Goal: Navigation & Orientation: Understand site structure

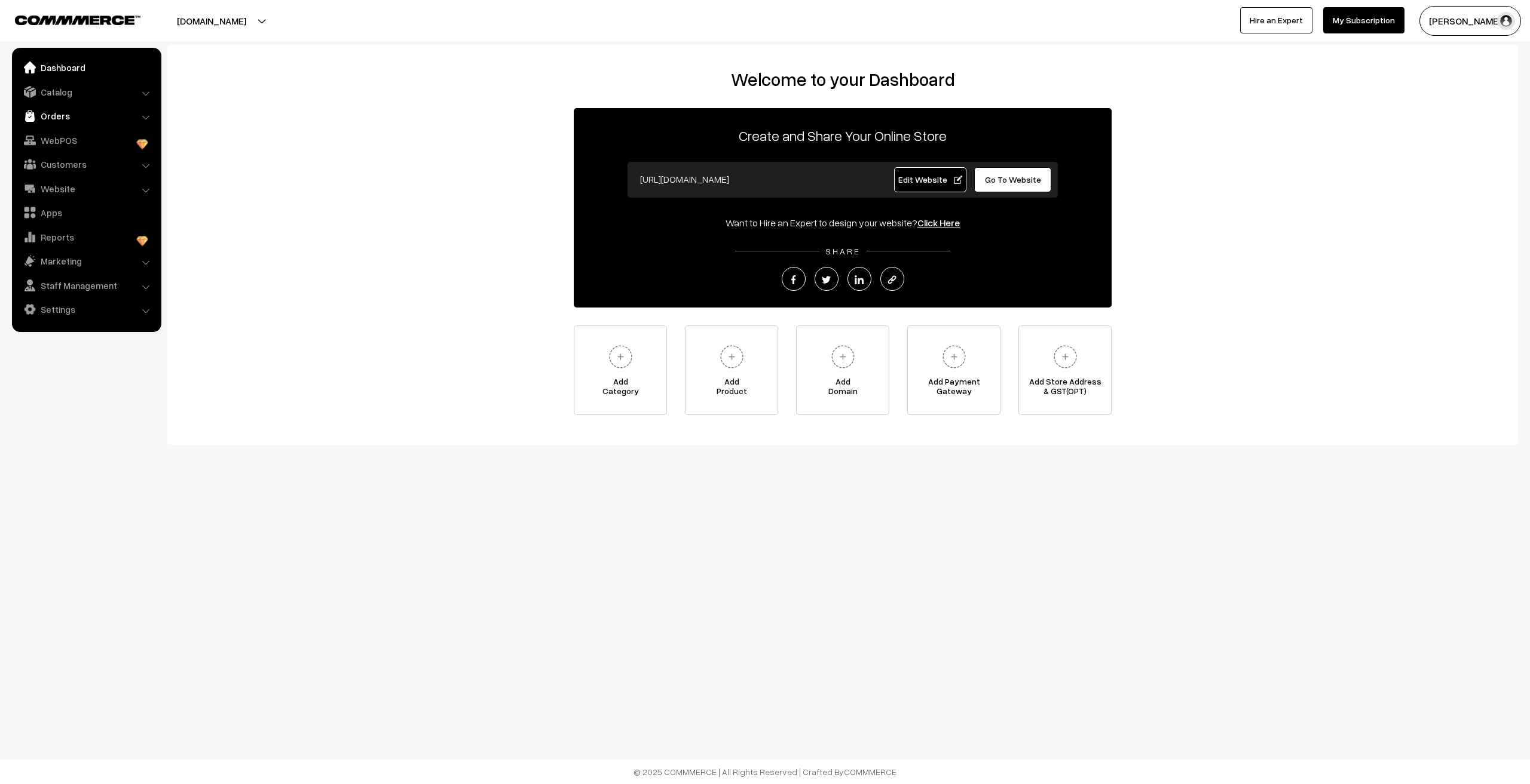
click at [59, 112] on link "Orders" at bounding box center [85, 116] width 142 height 21
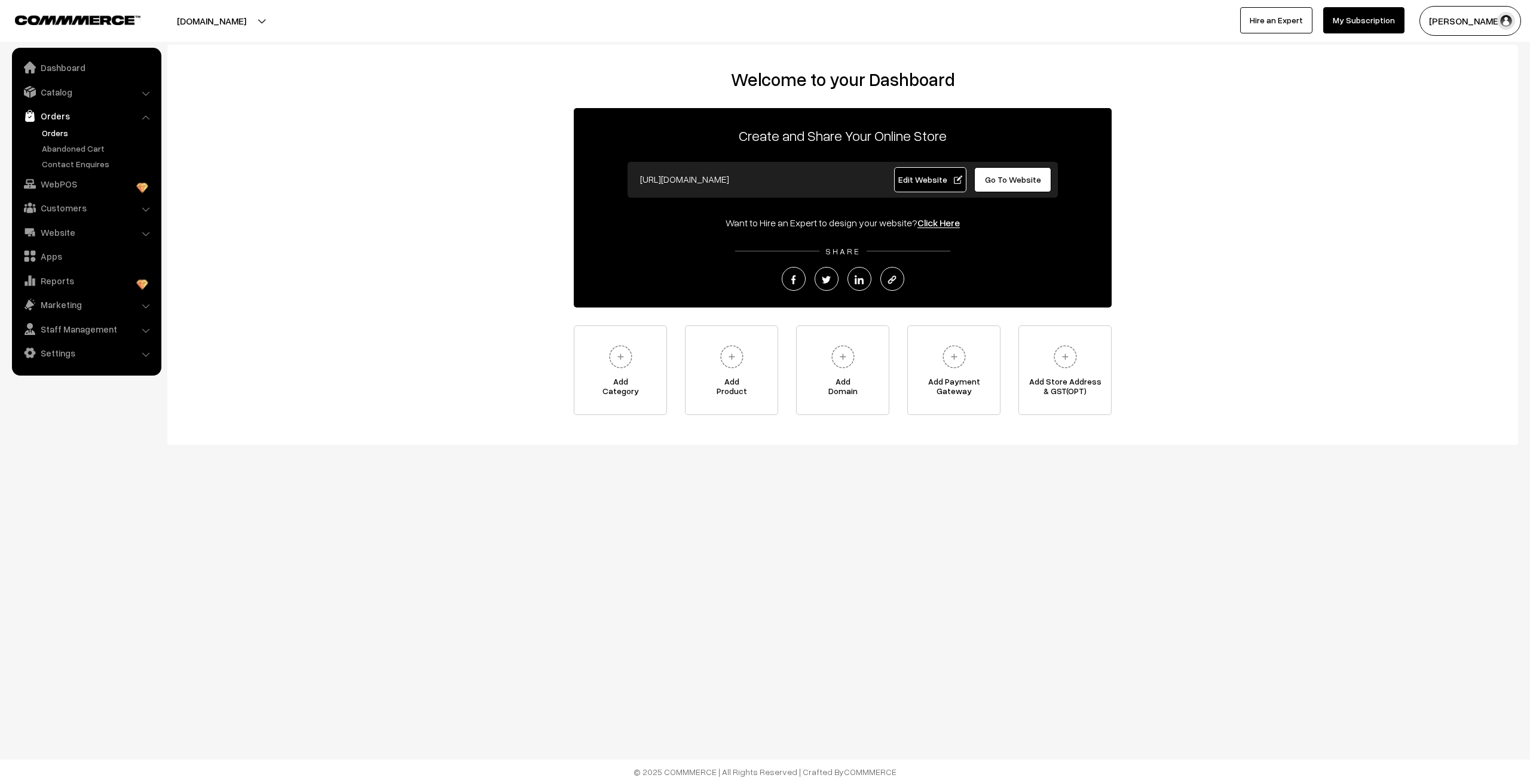
click at [62, 133] on link "Orders" at bounding box center [97, 133] width 118 height 13
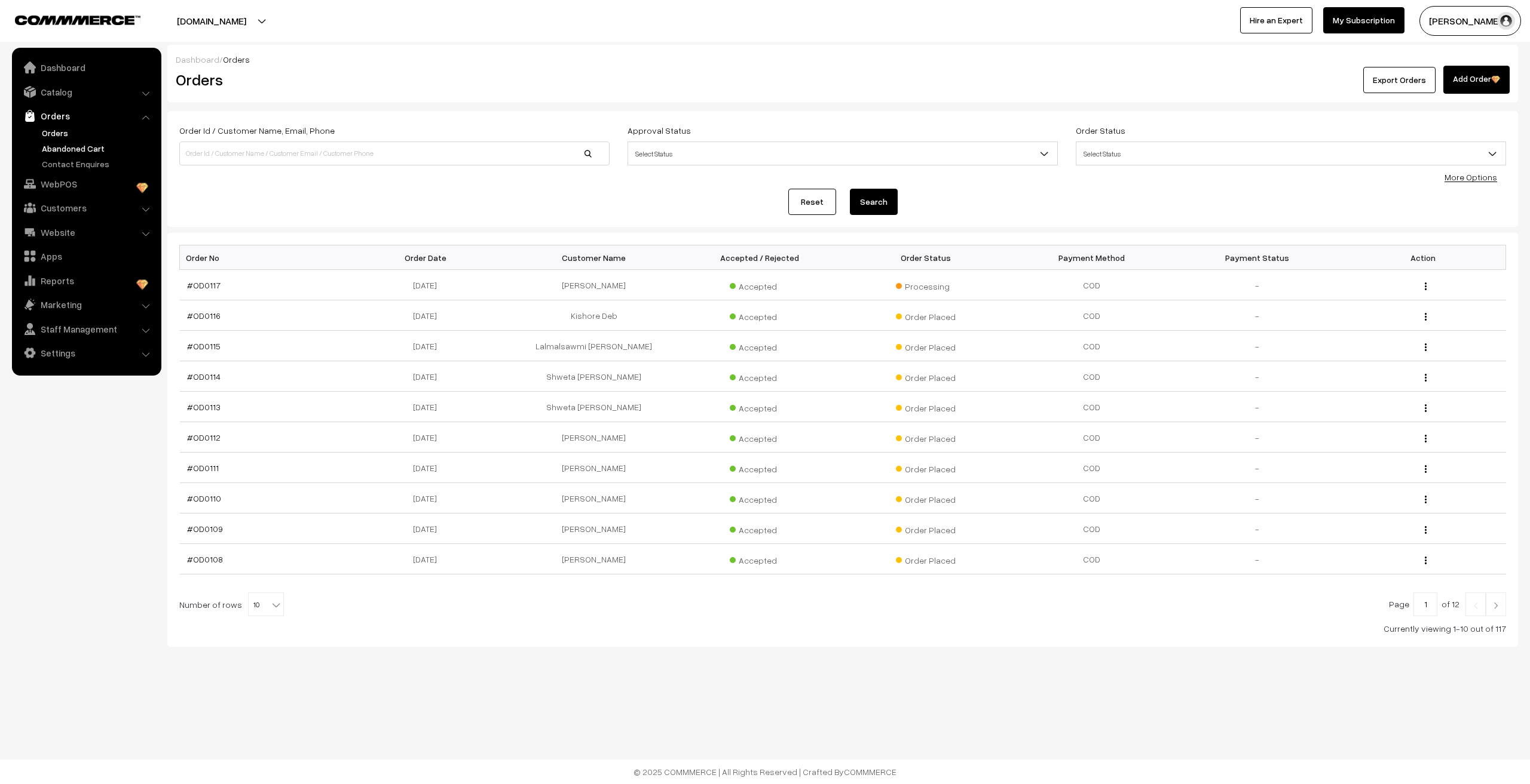
click at [107, 148] on link "Abandoned Cart" at bounding box center [97, 148] width 118 height 13
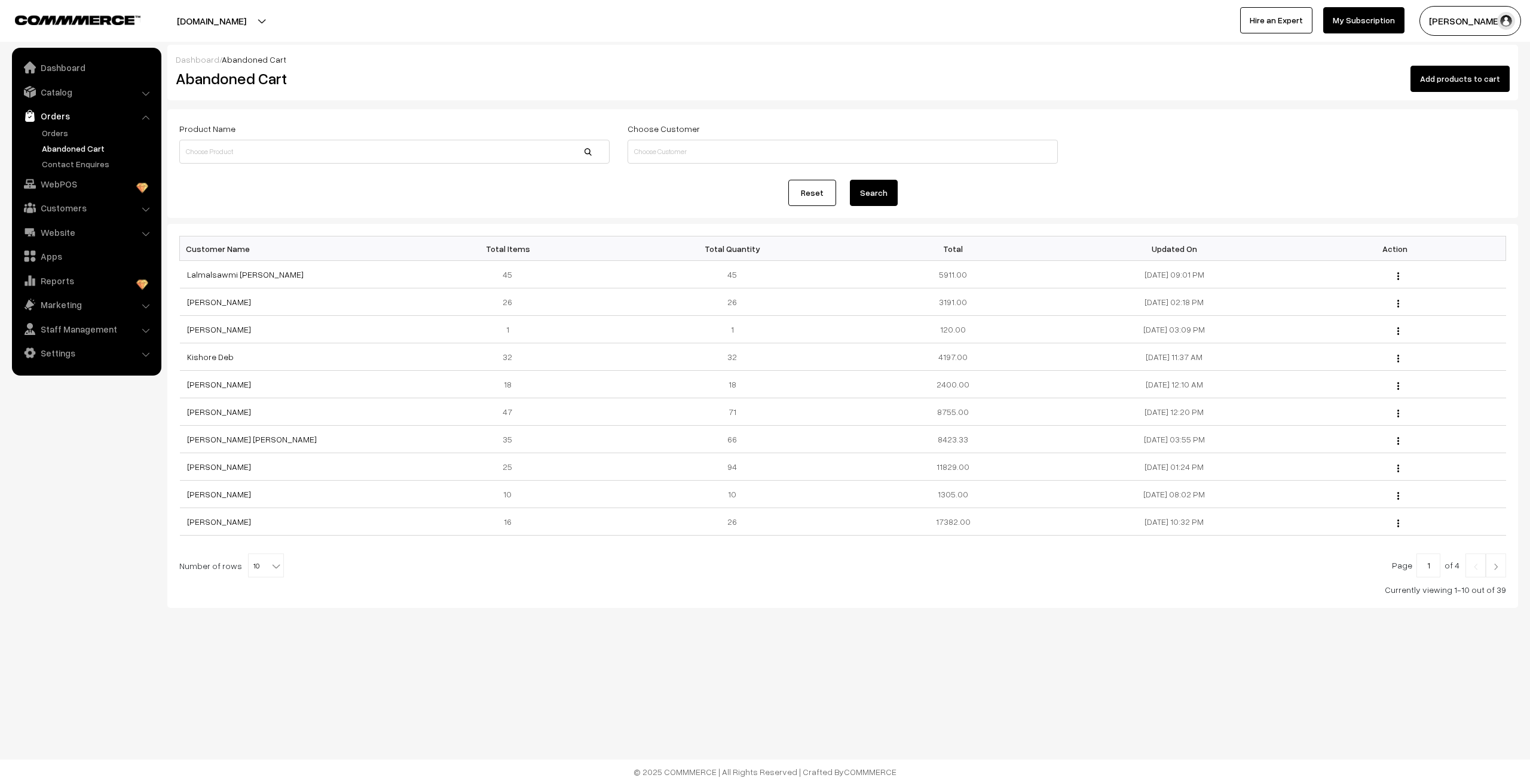
click at [79, 152] on link "Abandoned Cart" at bounding box center [97, 148] width 118 height 13
click at [67, 60] on link "Dashboard" at bounding box center [85, 67] width 142 height 21
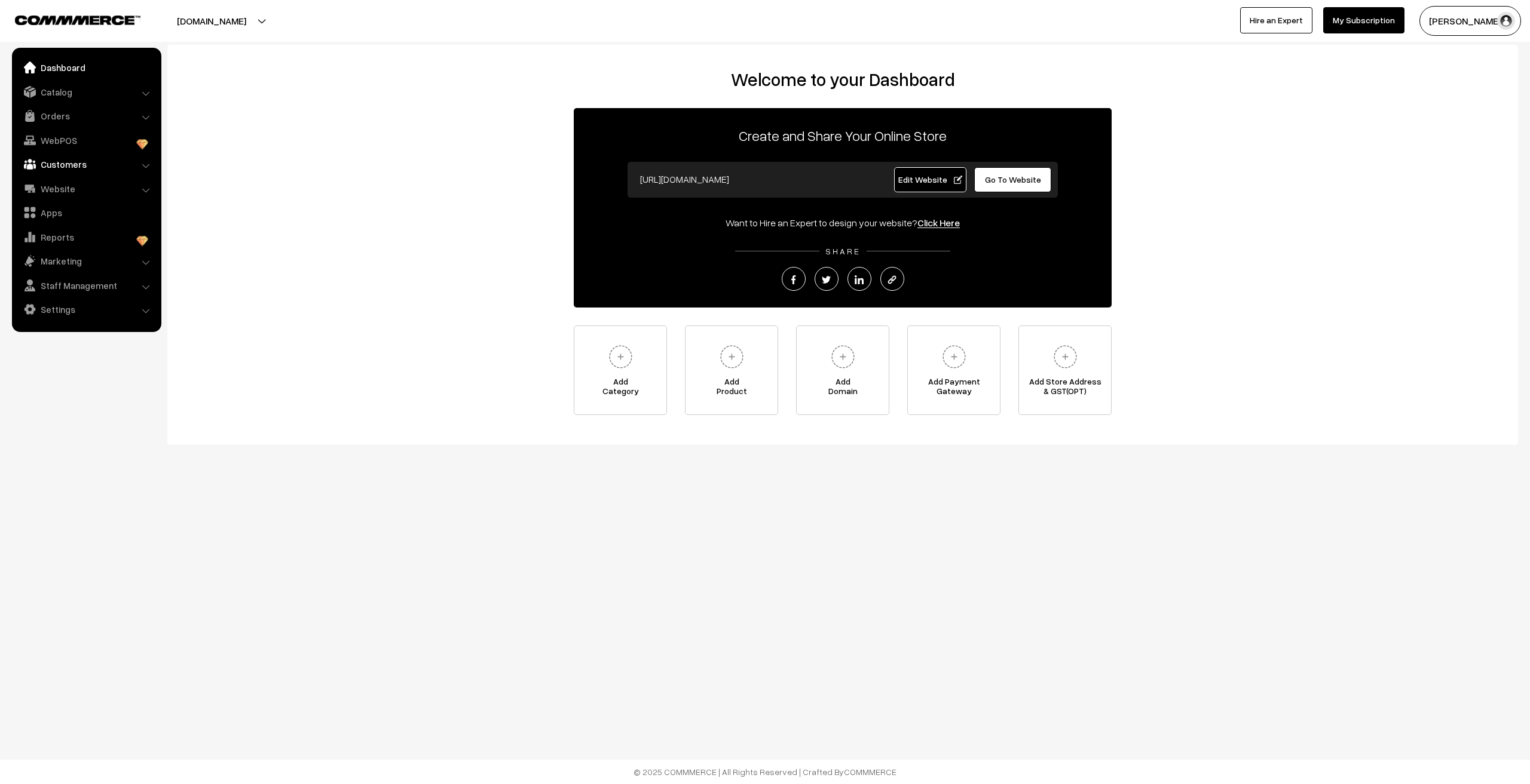
click at [54, 166] on link "Customers" at bounding box center [85, 164] width 142 height 21
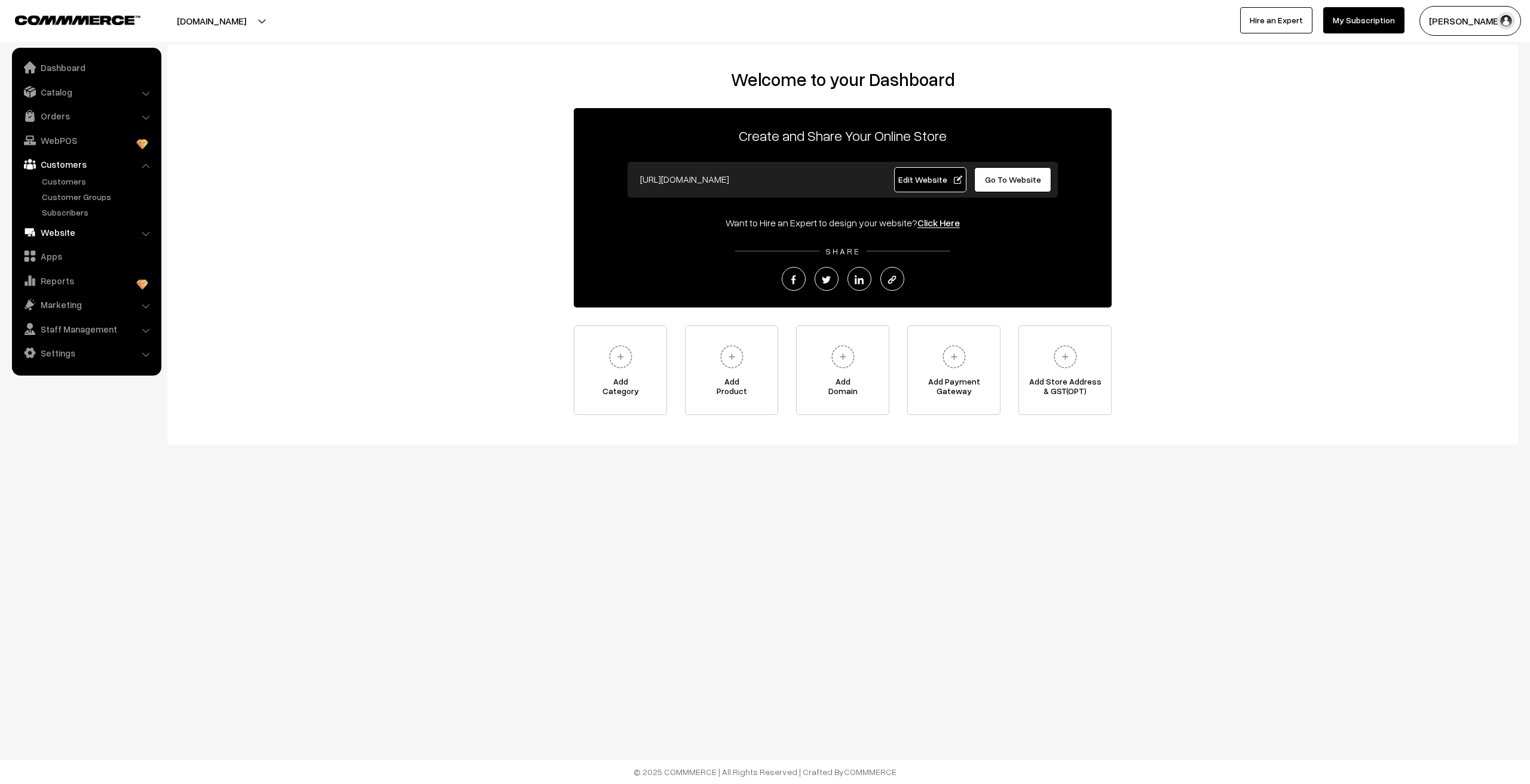
click at [74, 235] on link "Website" at bounding box center [85, 232] width 142 height 21
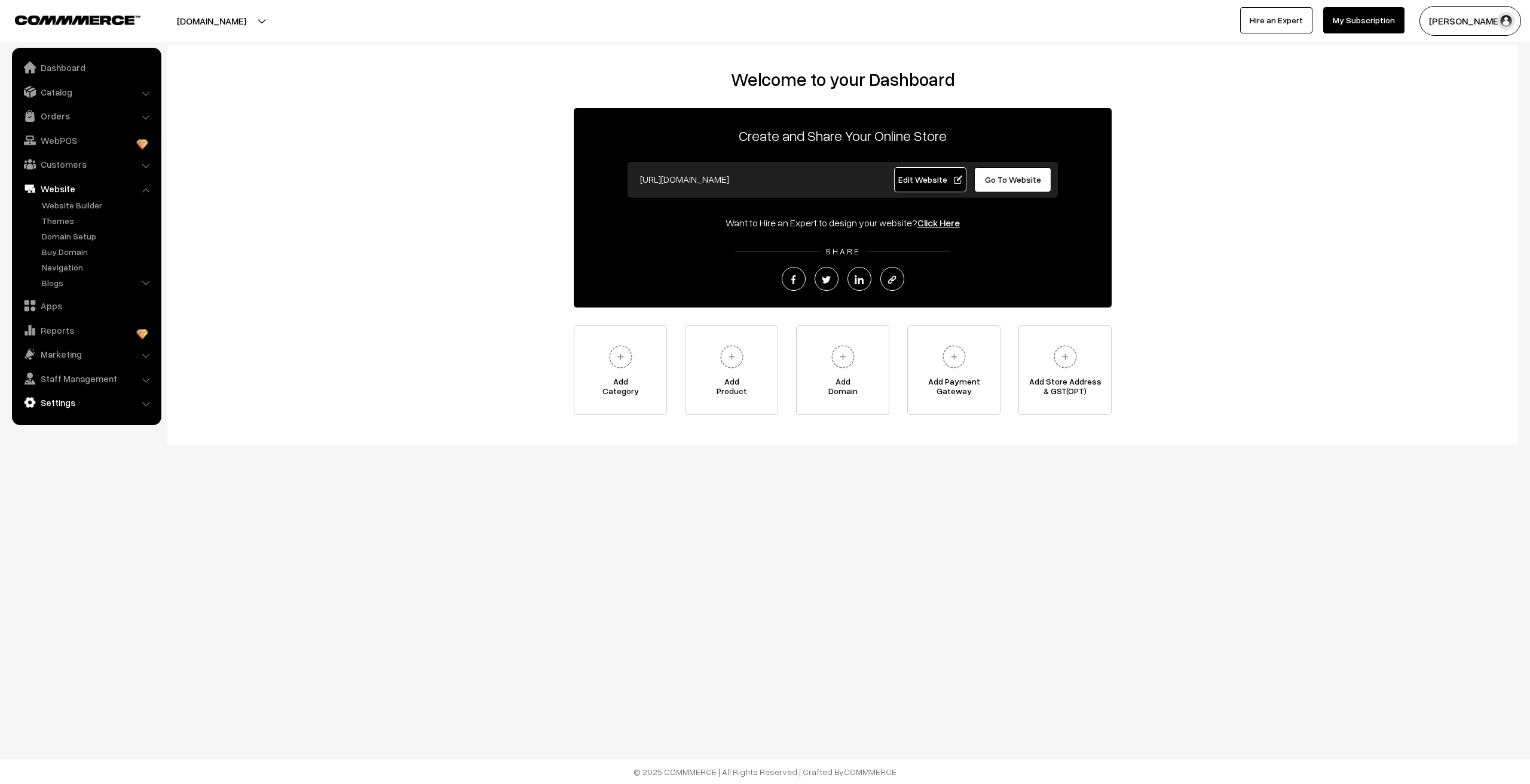
click at [69, 349] on link "Marketing" at bounding box center [85, 354] width 142 height 21
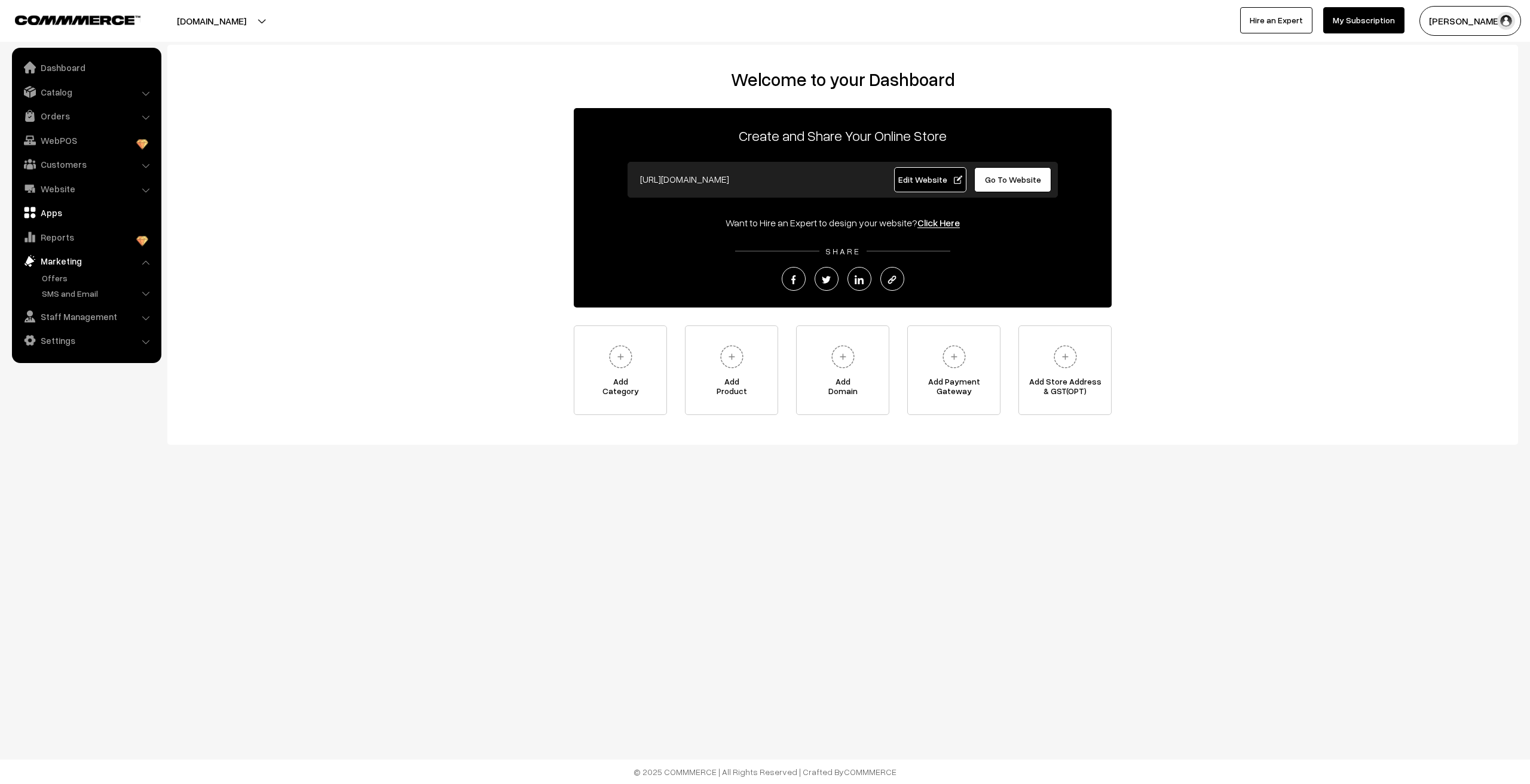
click at [46, 210] on link "Apps" at bounding box center [85, 213] width 142 height 21
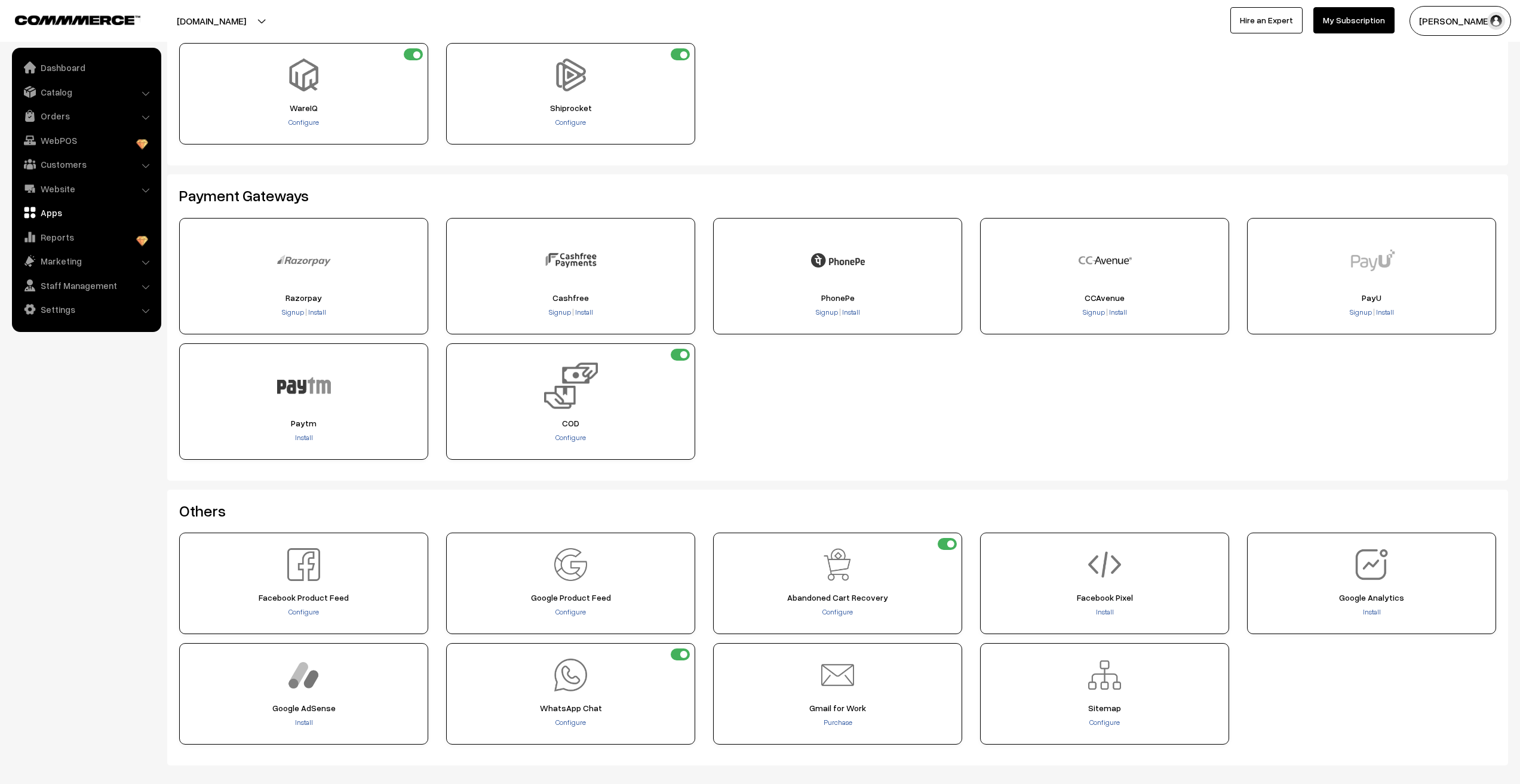
scroll to position [153, 0]
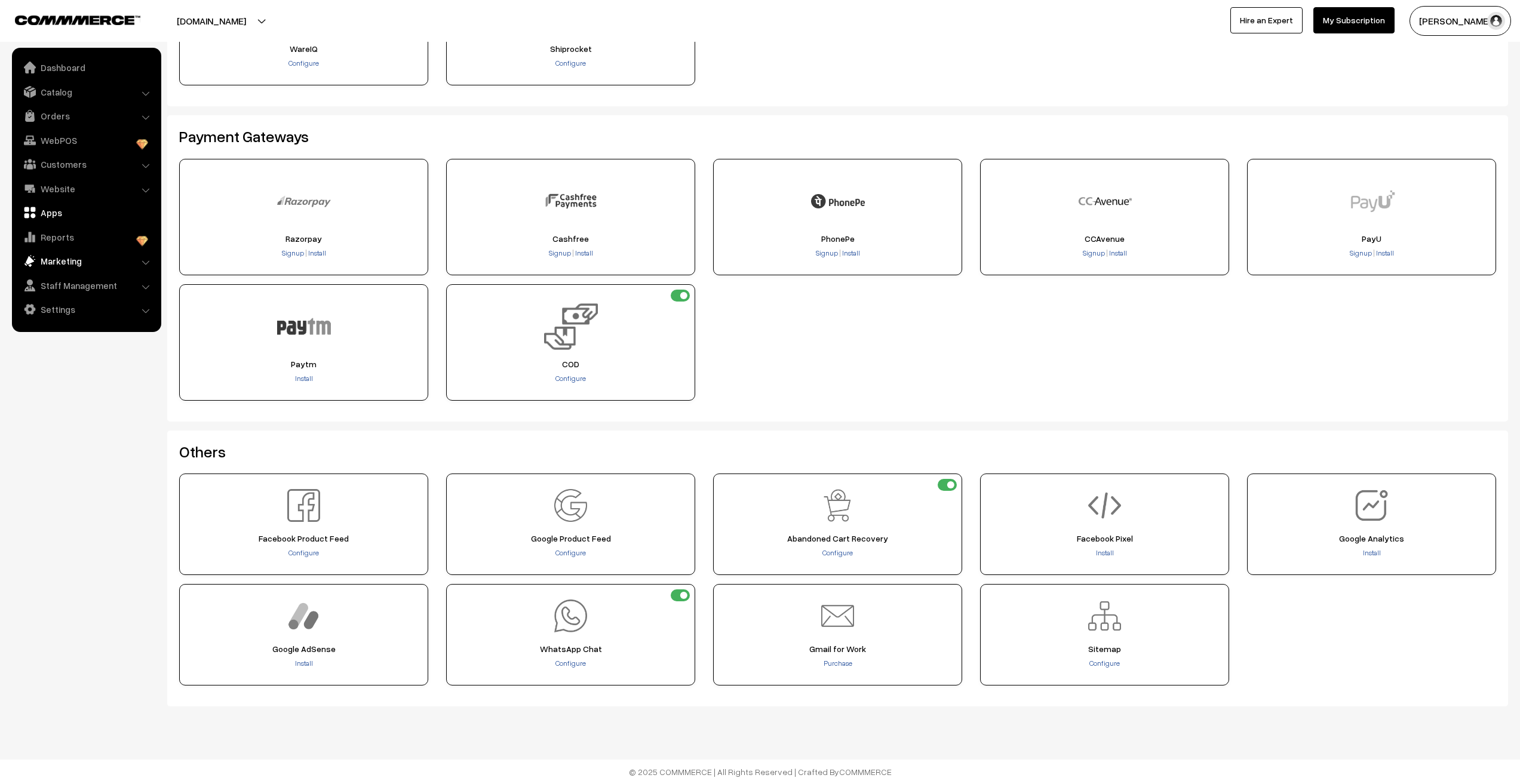
click at [92, 264] on link "Marketing" at bounding box center [85, 261] width 142 height 21
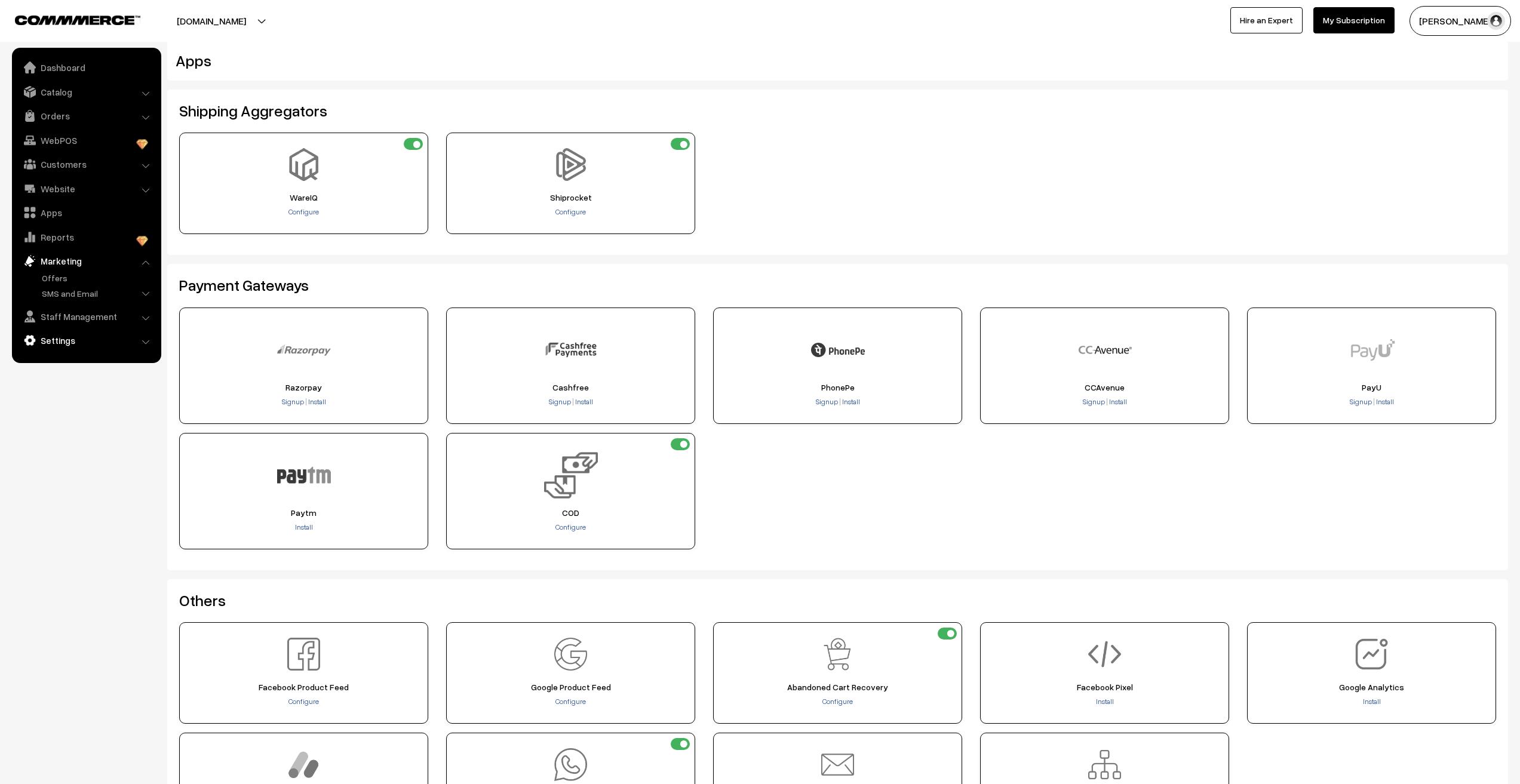
scroll to position [0, 0]
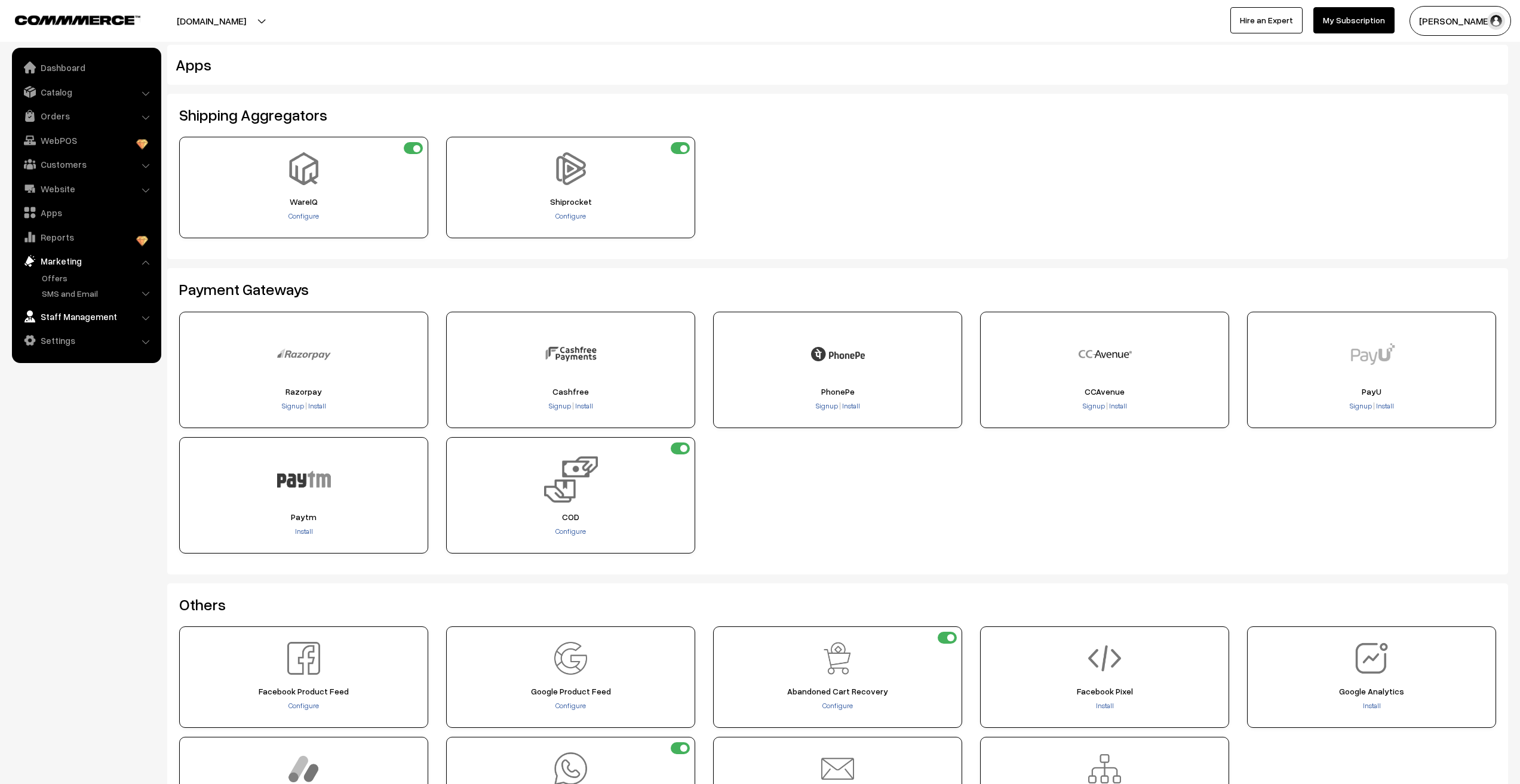
click at [89, 320] on link "Staff Management" at bounding box center [85, 317] width 142 height 21
drag, startPoint x: 103, startPoint y: 255, endPoint x: 100, endPoint y: 261, distance: 6.7
click at [103, 257] on link "Marketing" at bounding box center [85, 261] width 142 height 21
click at [65, 188] on link "Website" at bounding box center [85, 189] width 142 height 21
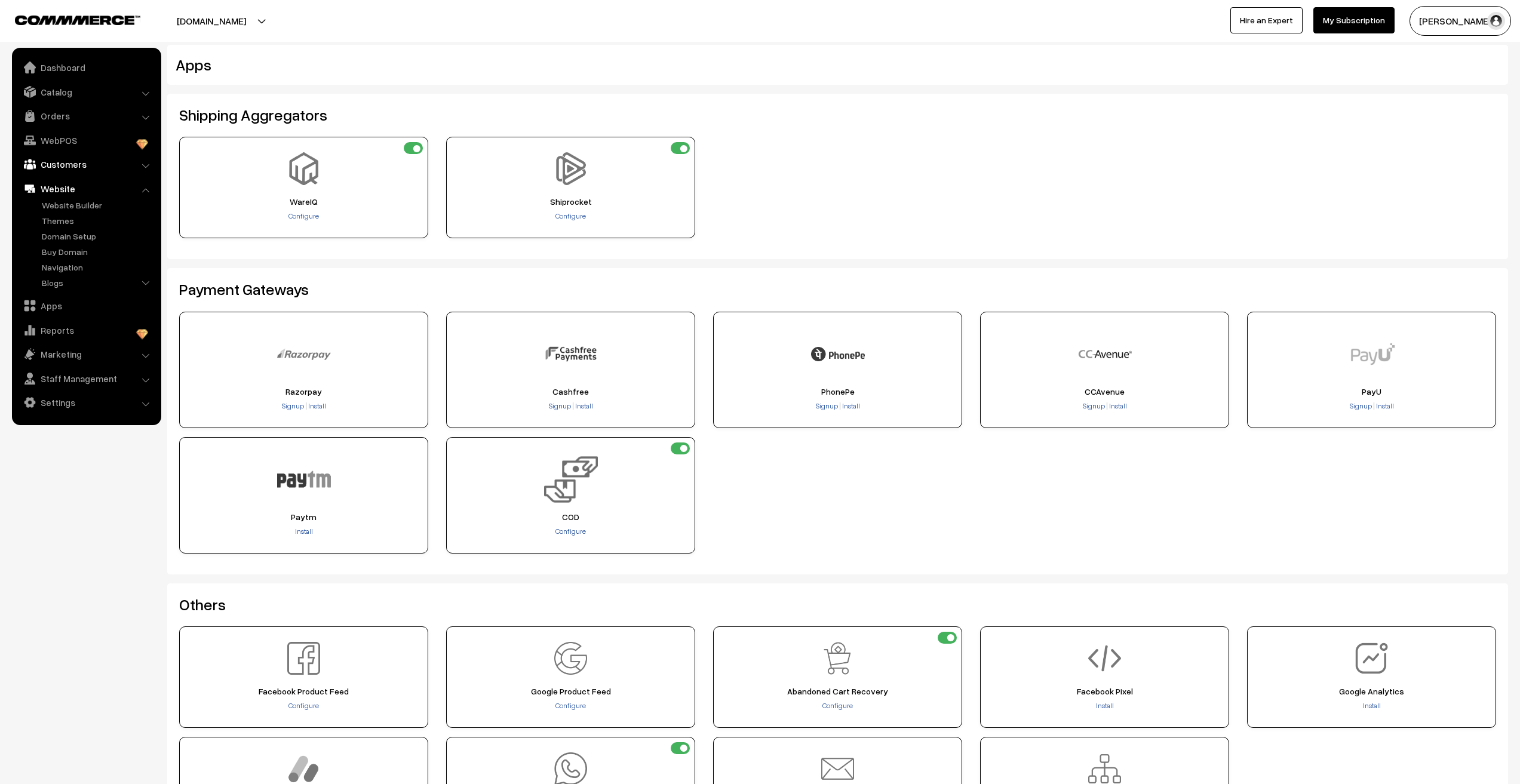
click at [50, 170] on link "Customers" at bounding box center [85, 164] width 142 height 21
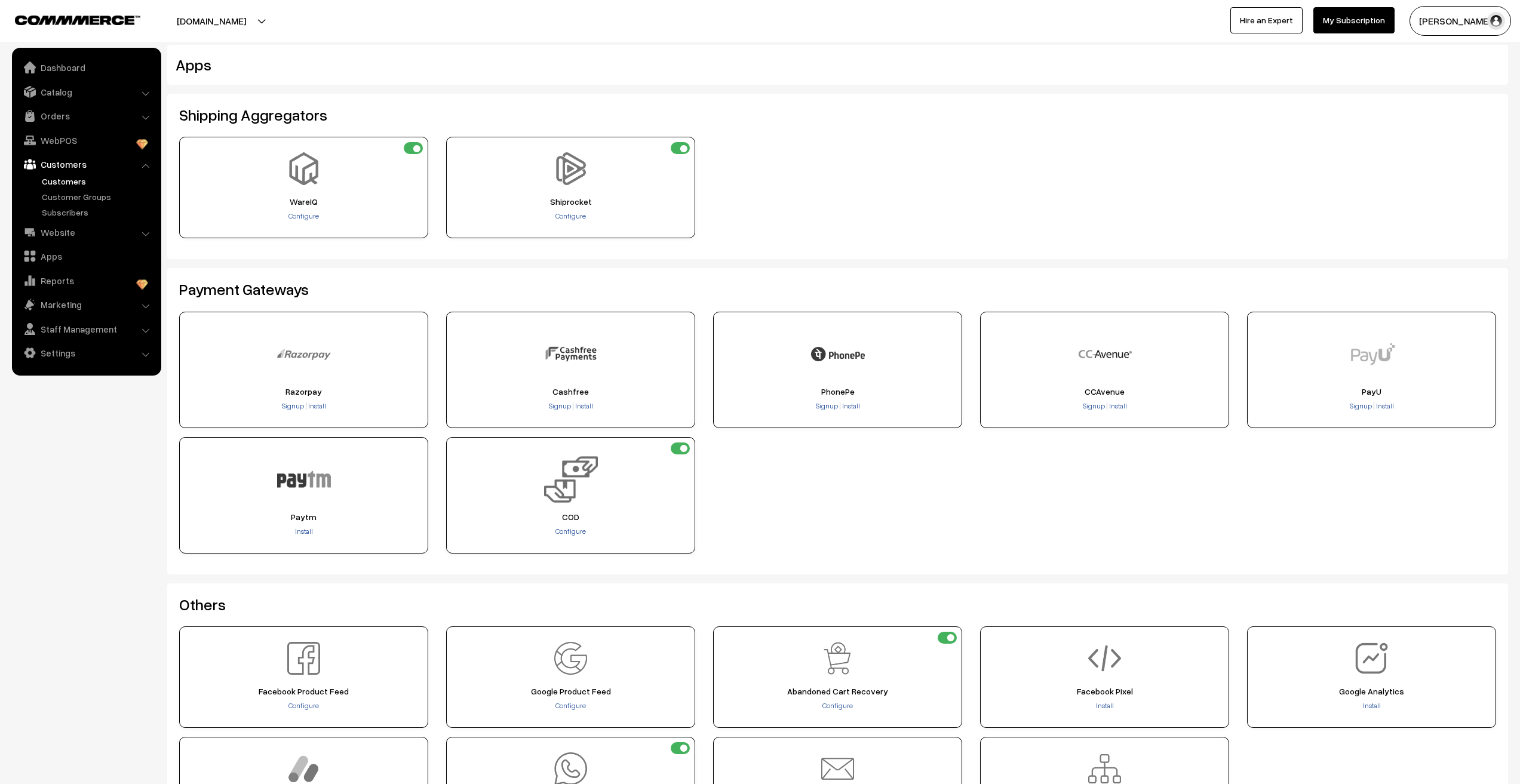
click at [72, 181] on link "Customers" at bounding box center [97, 181] width 118 height 13
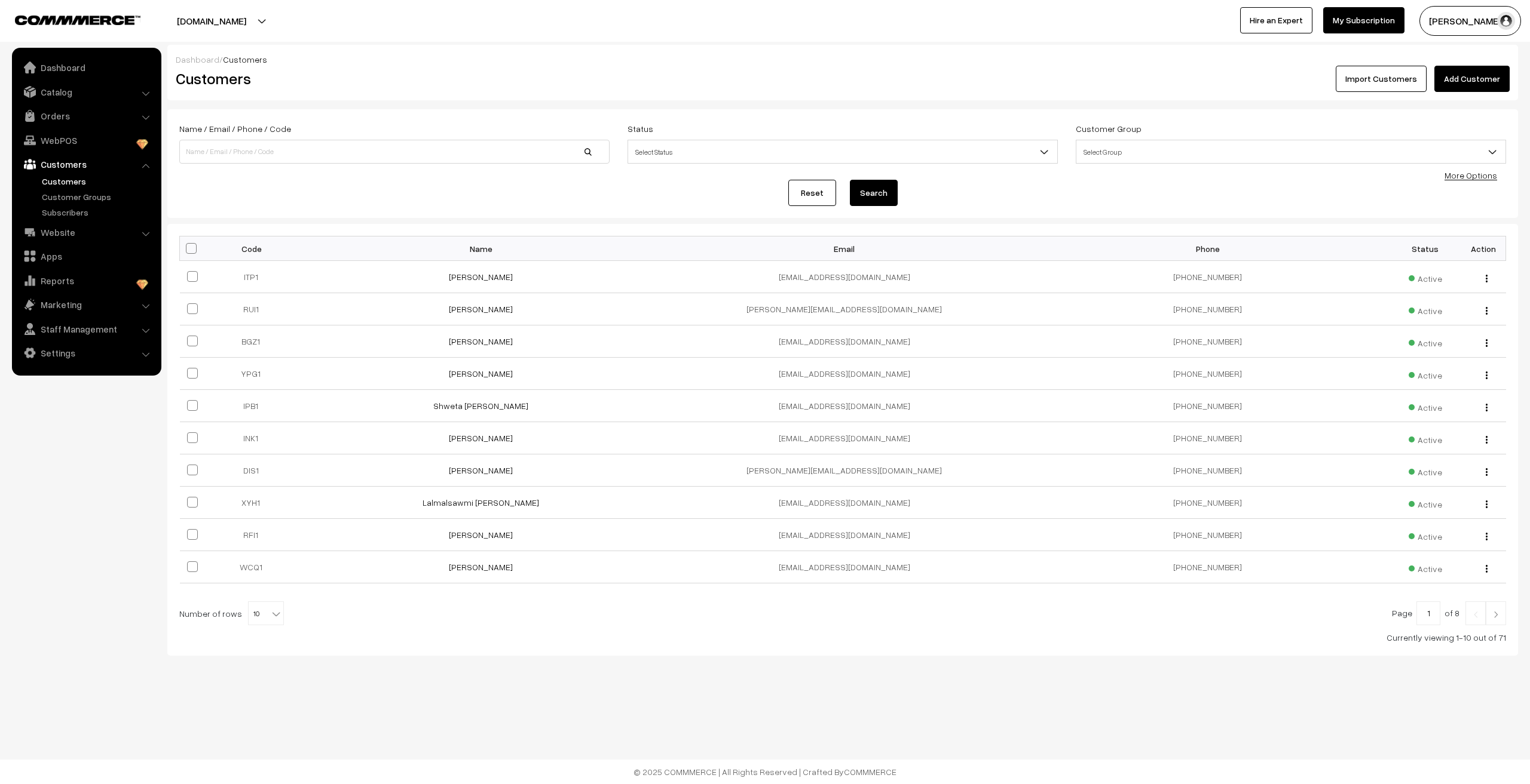
click at [256, 626] on body "Thank you for showing interest. Our team will call you shortly. Close stylishte…" at bounding box center [765, 392] width 1530 height 784
select select "100"
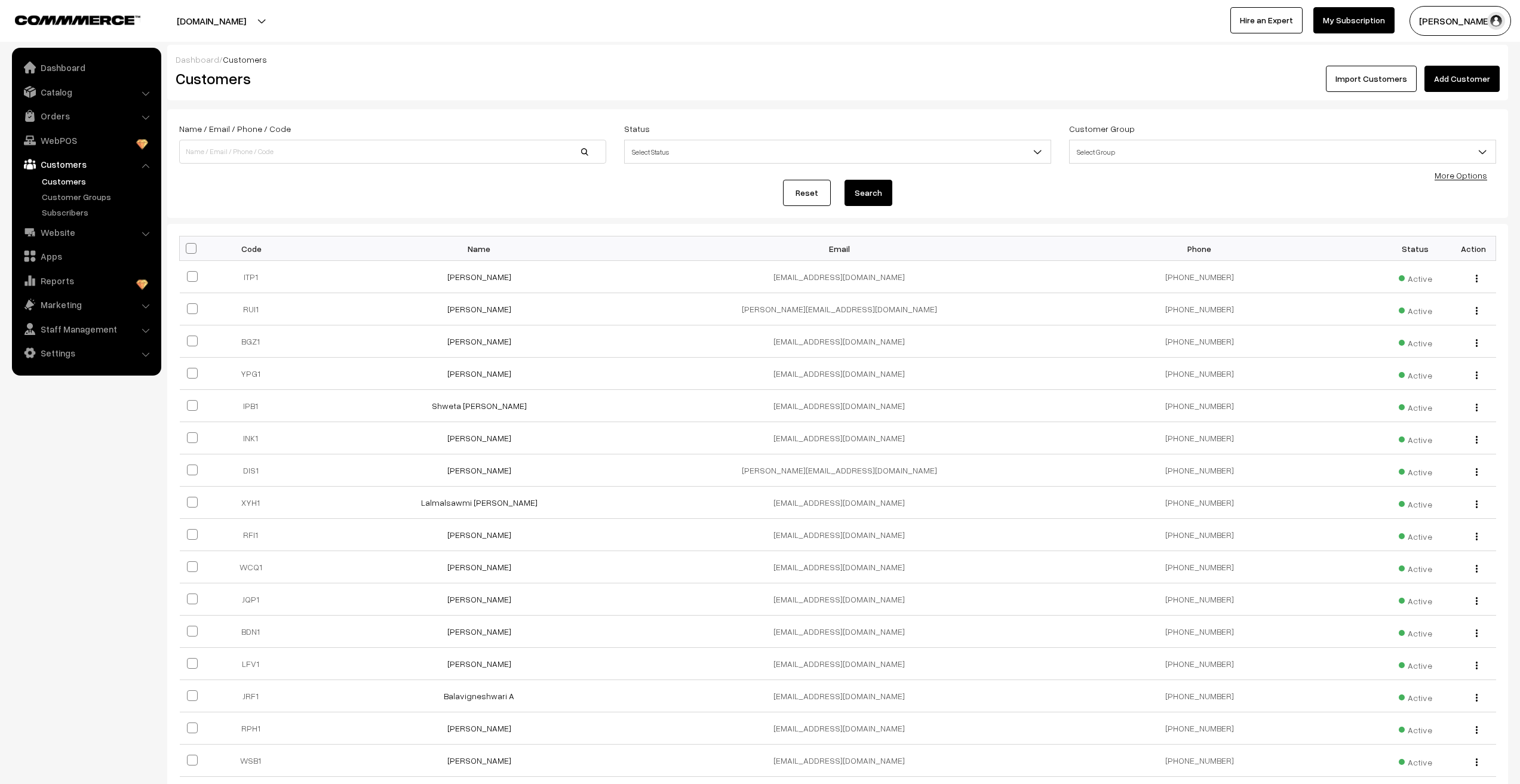
click at [683, 155] on span "Select Status" at bounding box center [837, 151] width 426 height 21
click at [559, 216] on form "Name / Email / Phone / Code Status Select Status Active Inactive Blocked Select…" at bounding box center [837, 163] width 1341 height 109
click at [1103, 152] on span "Select Group" at bounding box center [1283, 151] width 426 height 21
click at [975, 197] on div "Reset Search" at bounding box center [838, 193] width 1317 height 26
click at [1445, 181] on div "Reset Search" at bounding box center [838, 193] width 1317 height 26
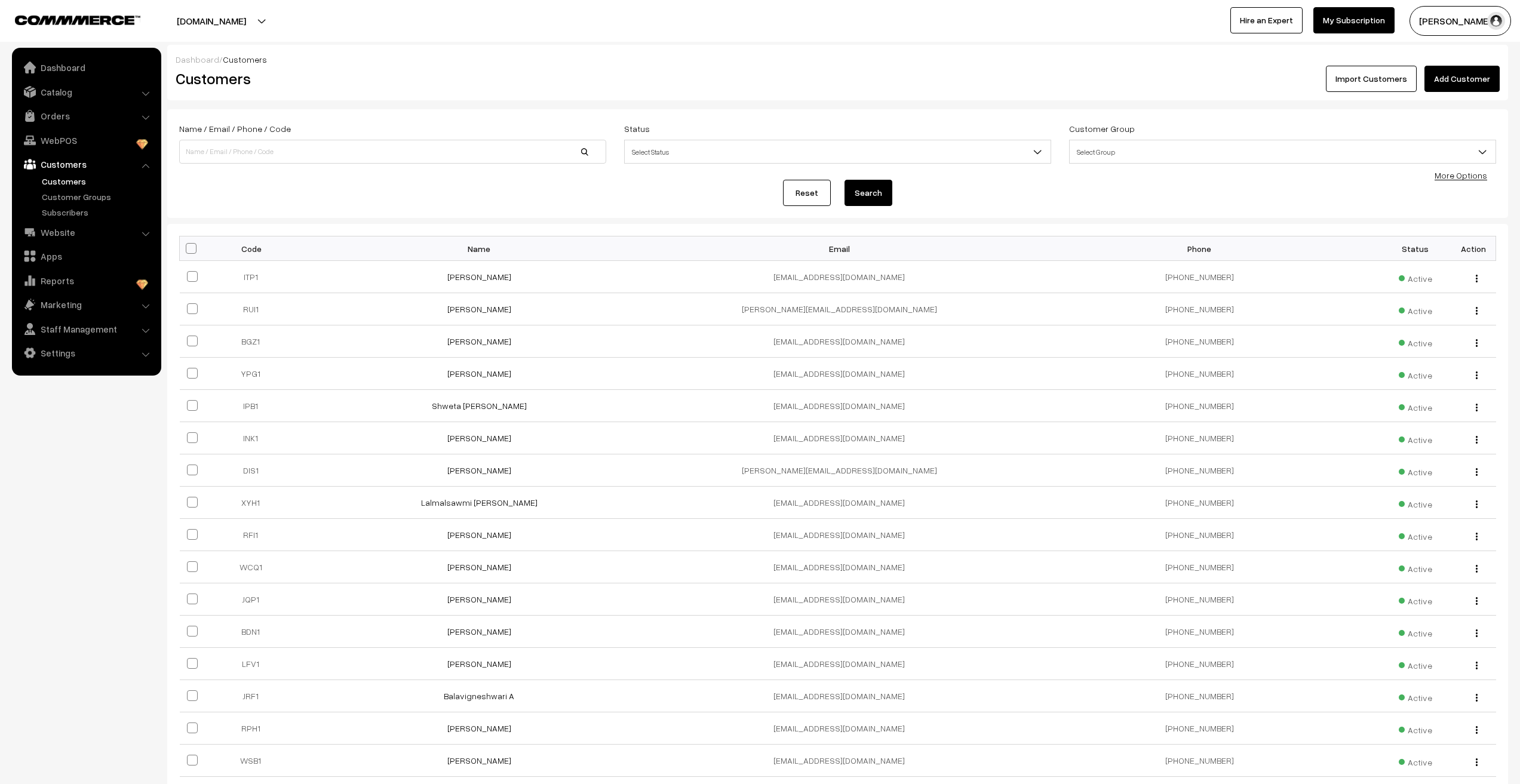
click at [1451, 179] on link "More Options" at bounding box center [1461, 175] width 53 height 10
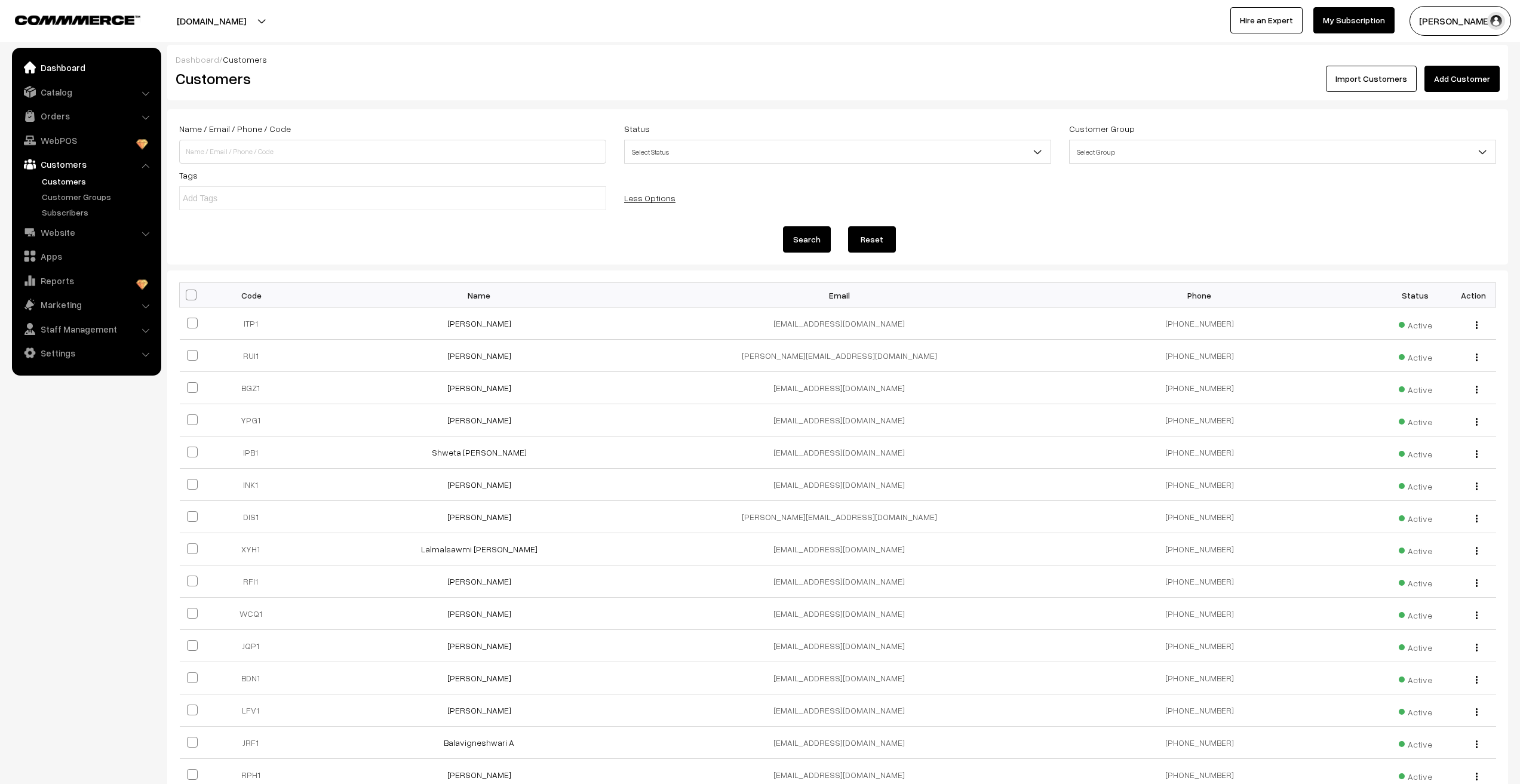
click at [71, 67] on link "Dashboard" at bounding box center [85, 67] width 142 height 21
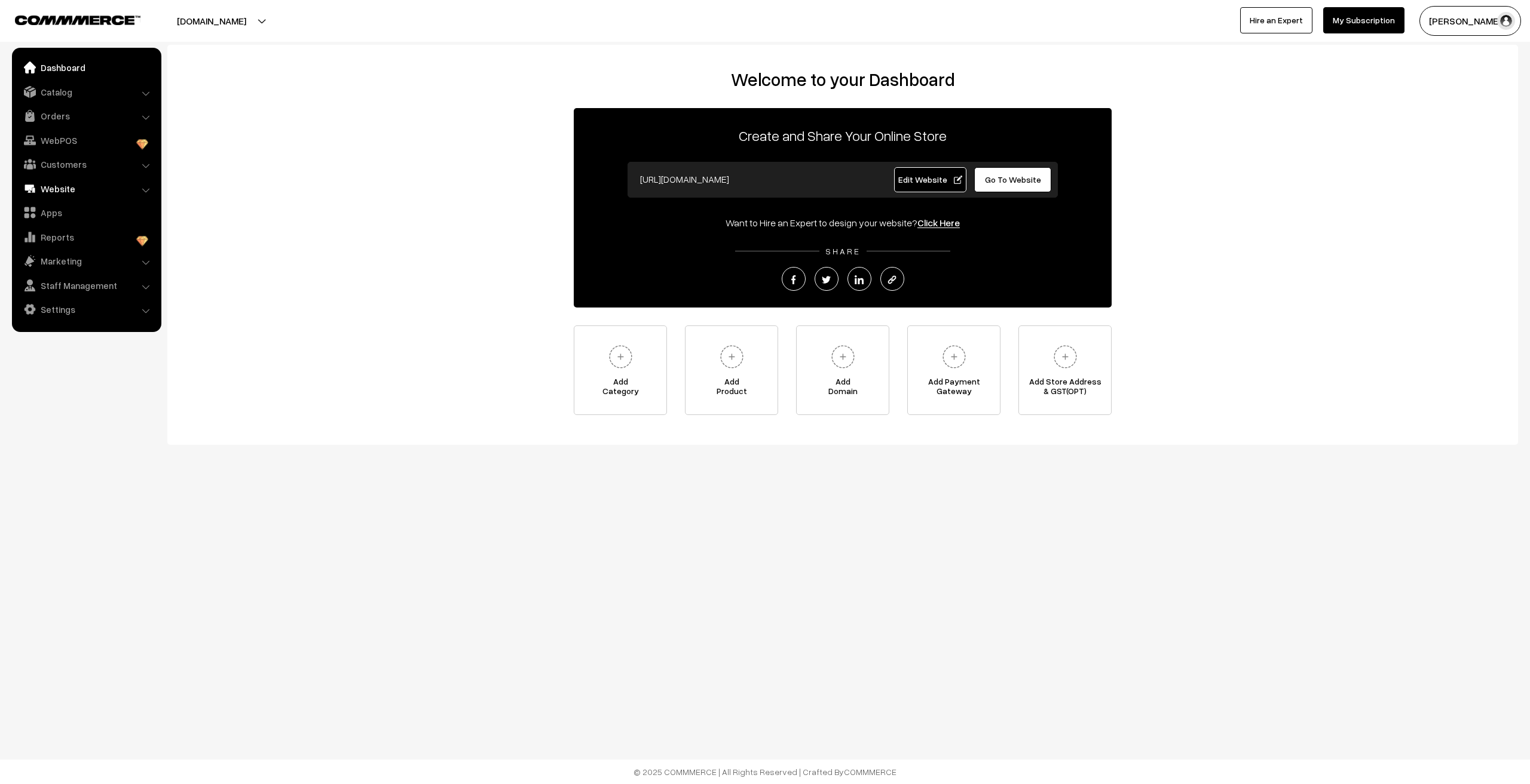
click at [79, 182] on link "Website" at bounding box center [85, 189] width 142 height 21
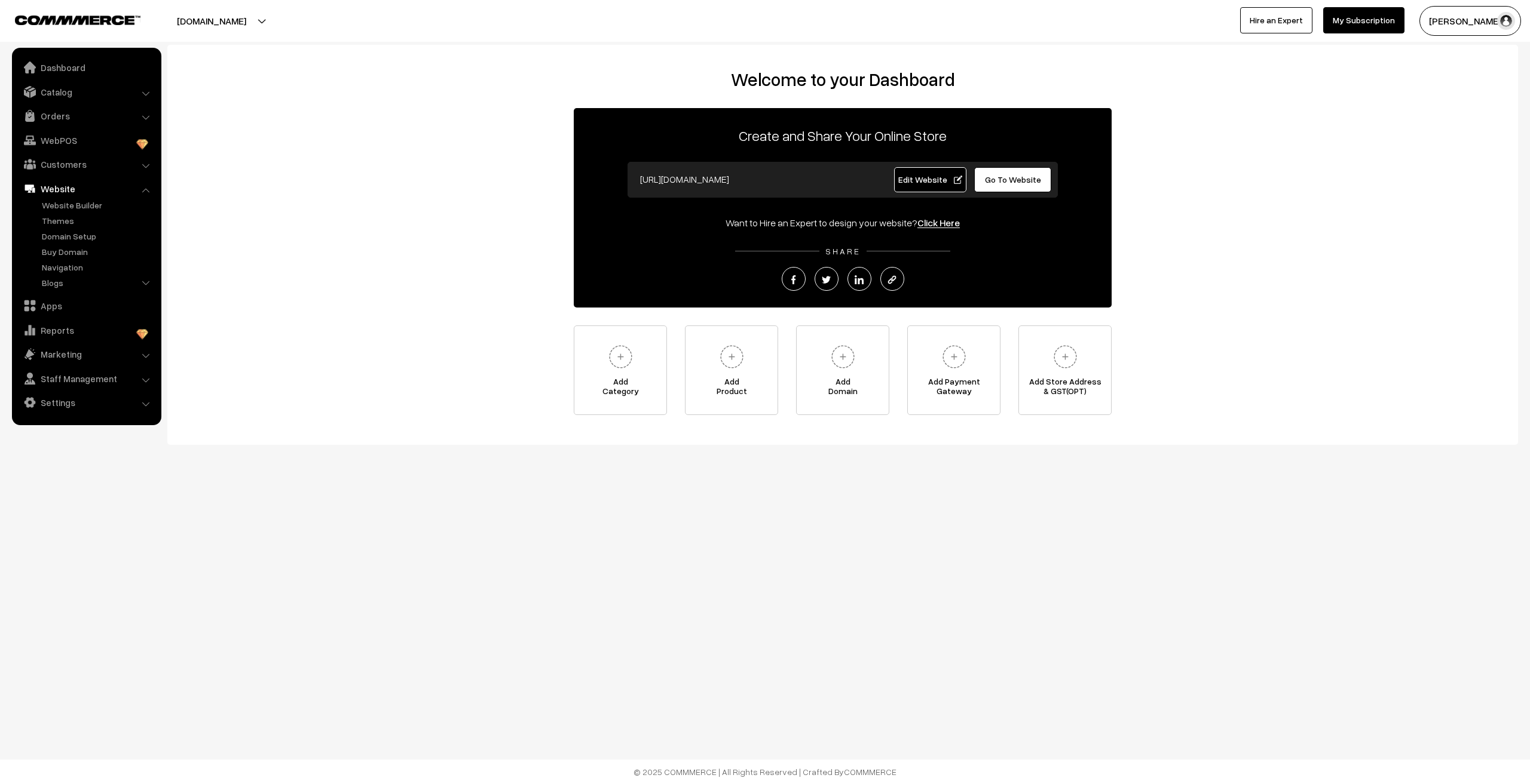
click at [218, 25] on button "[DOMAIN_NAME]" at bounding box center [211, 21] width 153 height 30
click at [769, 506] on div "Welcome to your Dashboard Create and Share Your Online Store [URL][DOMAIN_NAME]…" at bounding box center [765, 261] width 1530 height 523
click at [854, 271] on link at bounding box center [859, 279] width 24 height 24
click at [142, 281] on li "Blogs Authors Categories Blogs" at bounding box center [98, 284] width 119 height 15
click at [64, 119] on link "Orders" at bounding box center [85, 116] width 142 height 21
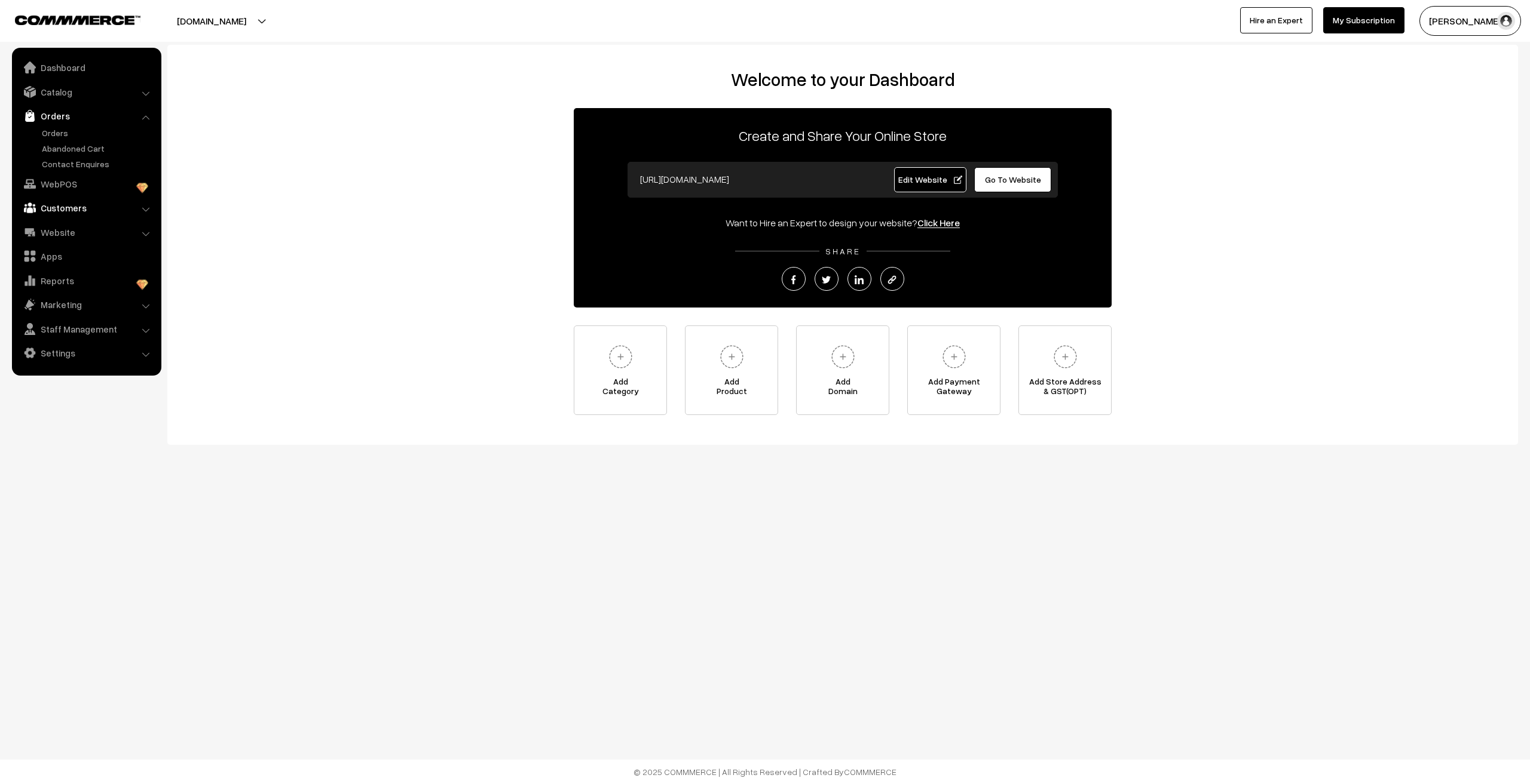
click at [71, 204] on link "Customers" at bounding box center [85, 208] width 142 height 21
click at [63, 118] on link "Orders" at bounding box center [85, 116] width 142 height 21
click at [106, 22] on img at bounding box center [77, 19] width 125 height 9
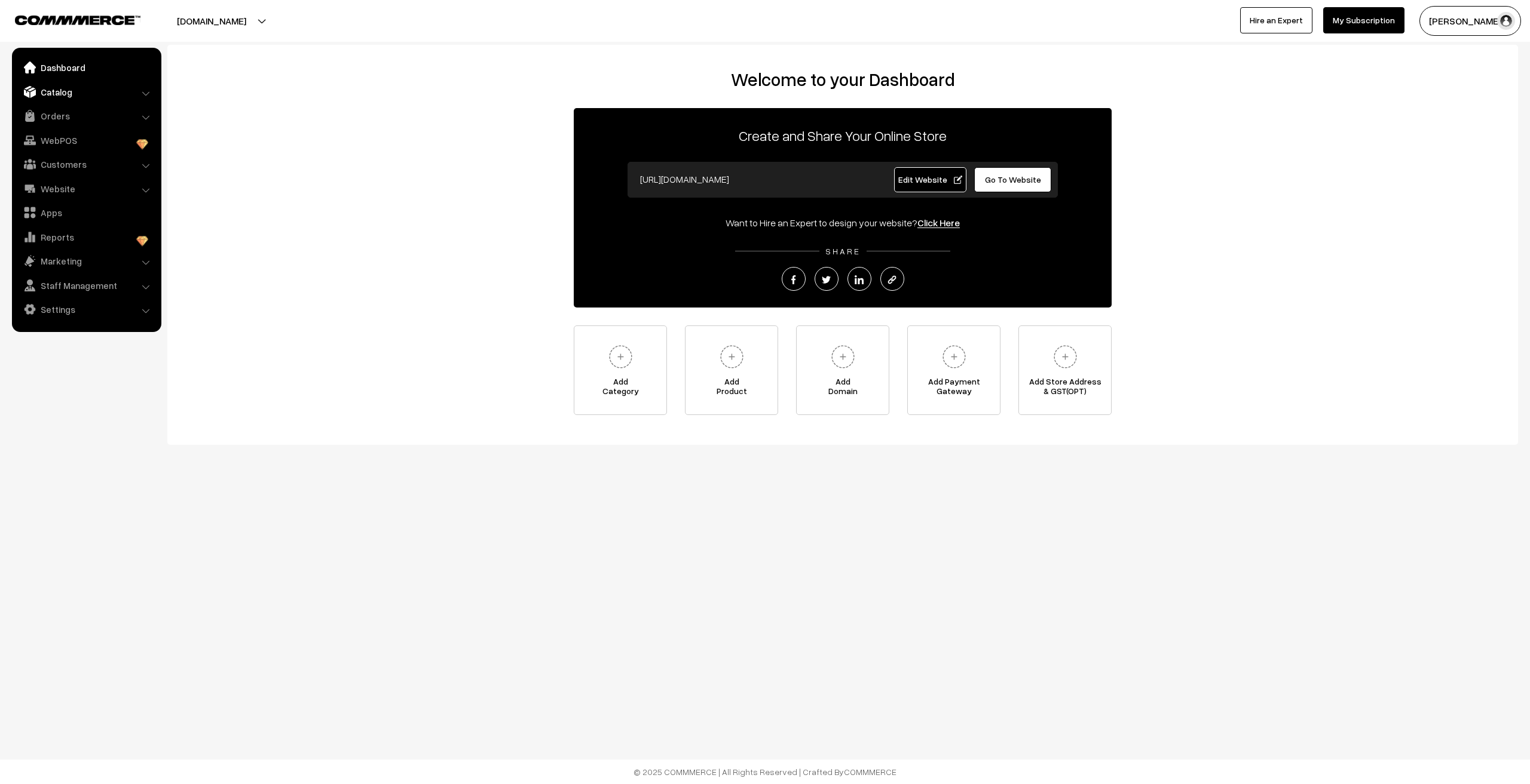
click at [89, 90] on link "Catalog" at bounding box center [85, 92] width 142 height 21
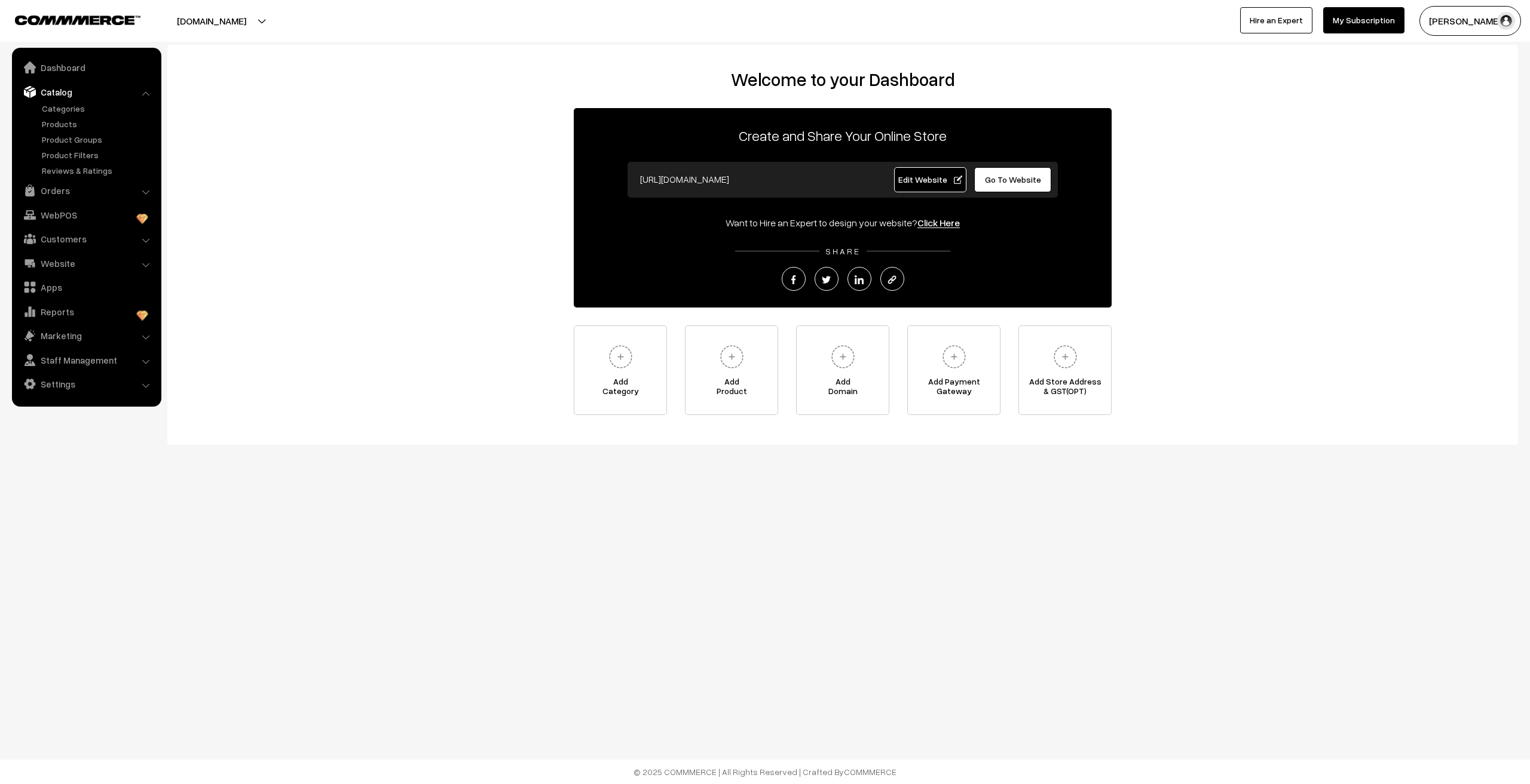
click at [61, 194] on link "Orders" at bounding box center [85, 191] width 142 height 21
click at [55, 209] on link "Customers" at bounding box center [85, 208] width 142 height 21
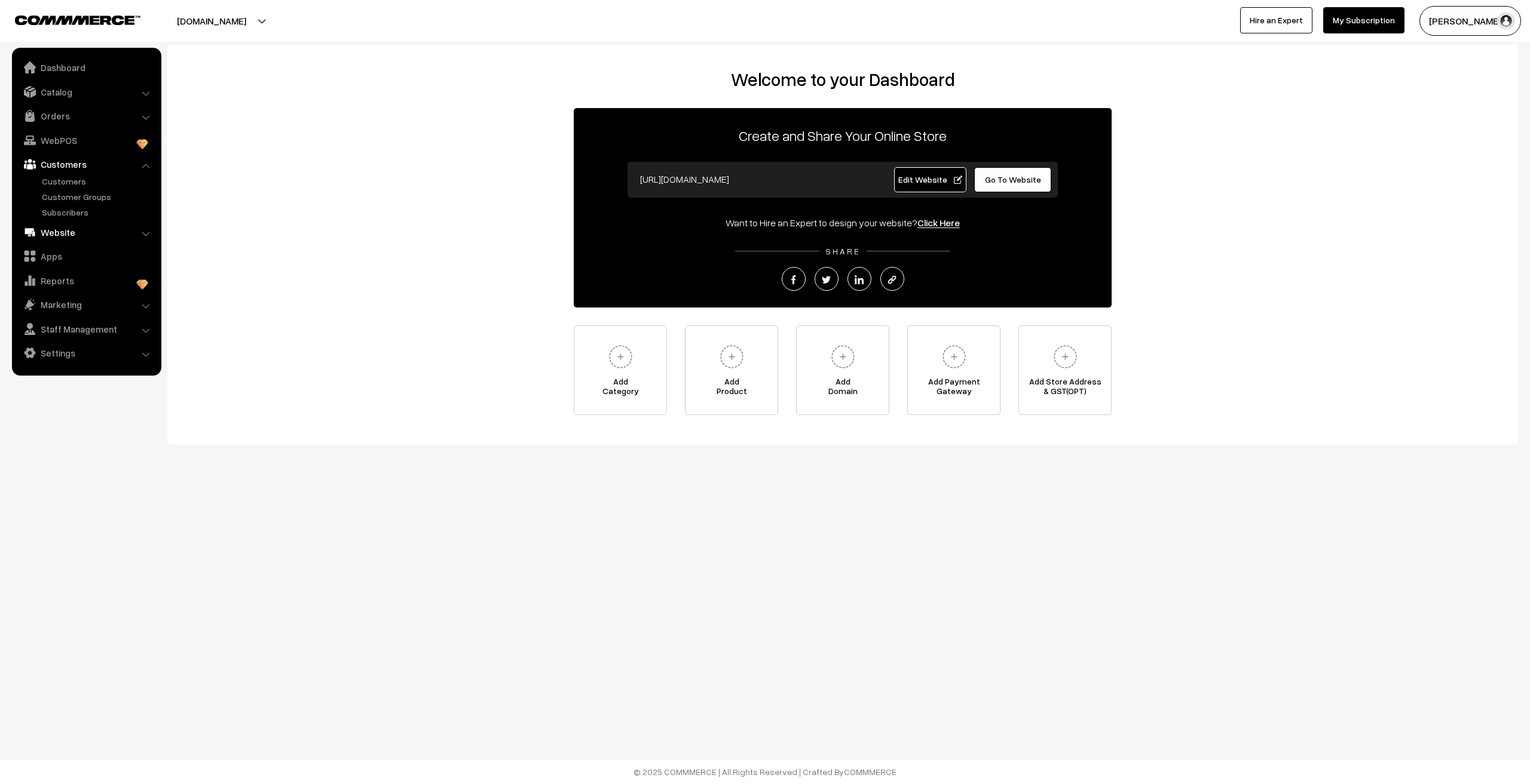
click at [64, 234] on link "Website" at bounding box center [85, 232] width 142 height 21
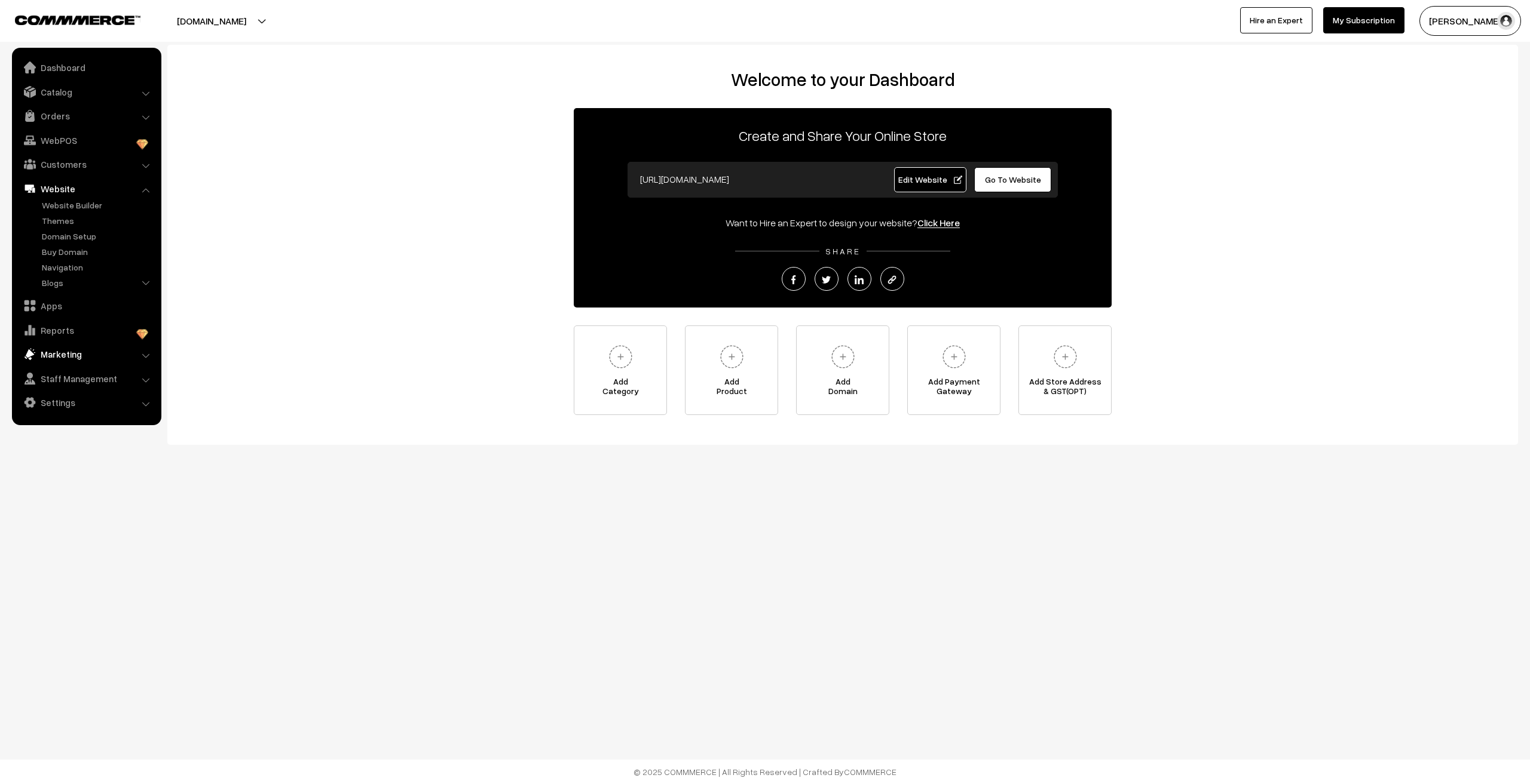
click at [72, 352] on link "Marketing" at bounding box center [85, 354] width 142 height 21
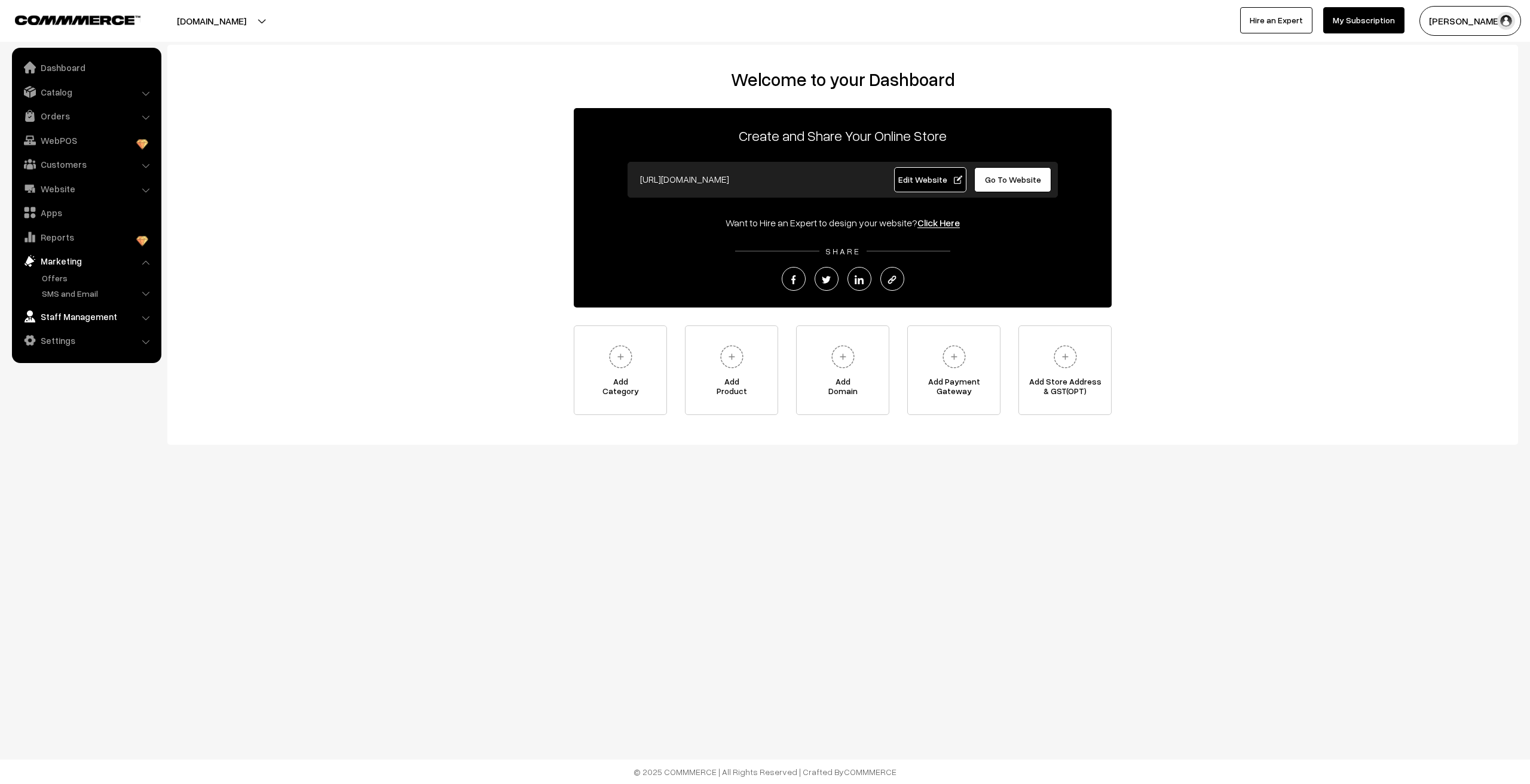
click at [59, 324] on link "Staff Management" at bounding box center [85, 317] width 142 height 21
click at [55, 243] on link "Reports" at bounding box center [85, 237] width 142 height 21
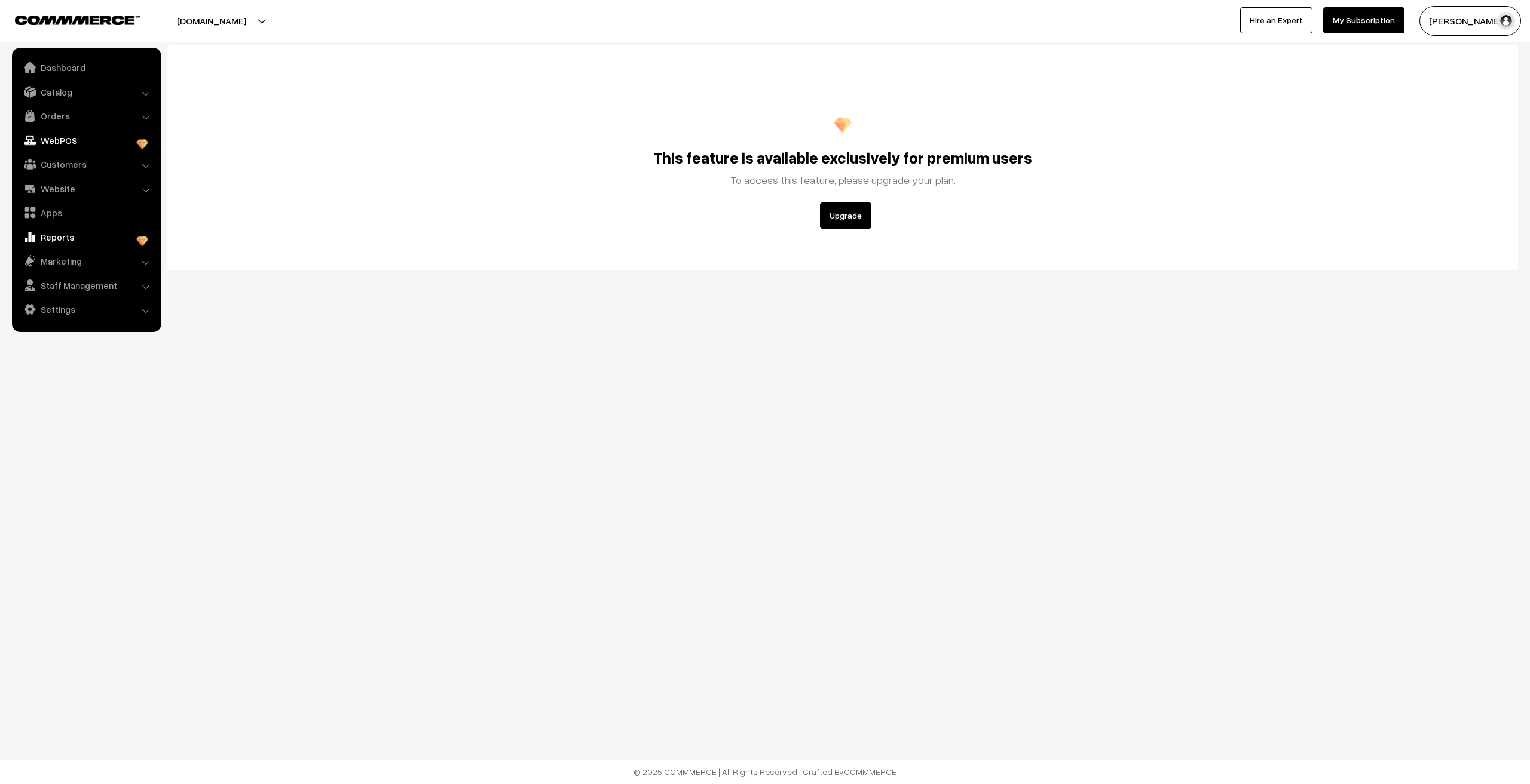
click at [79, 137] on link "WebPOS" at bounding box center [85, 140] width 142 height 21
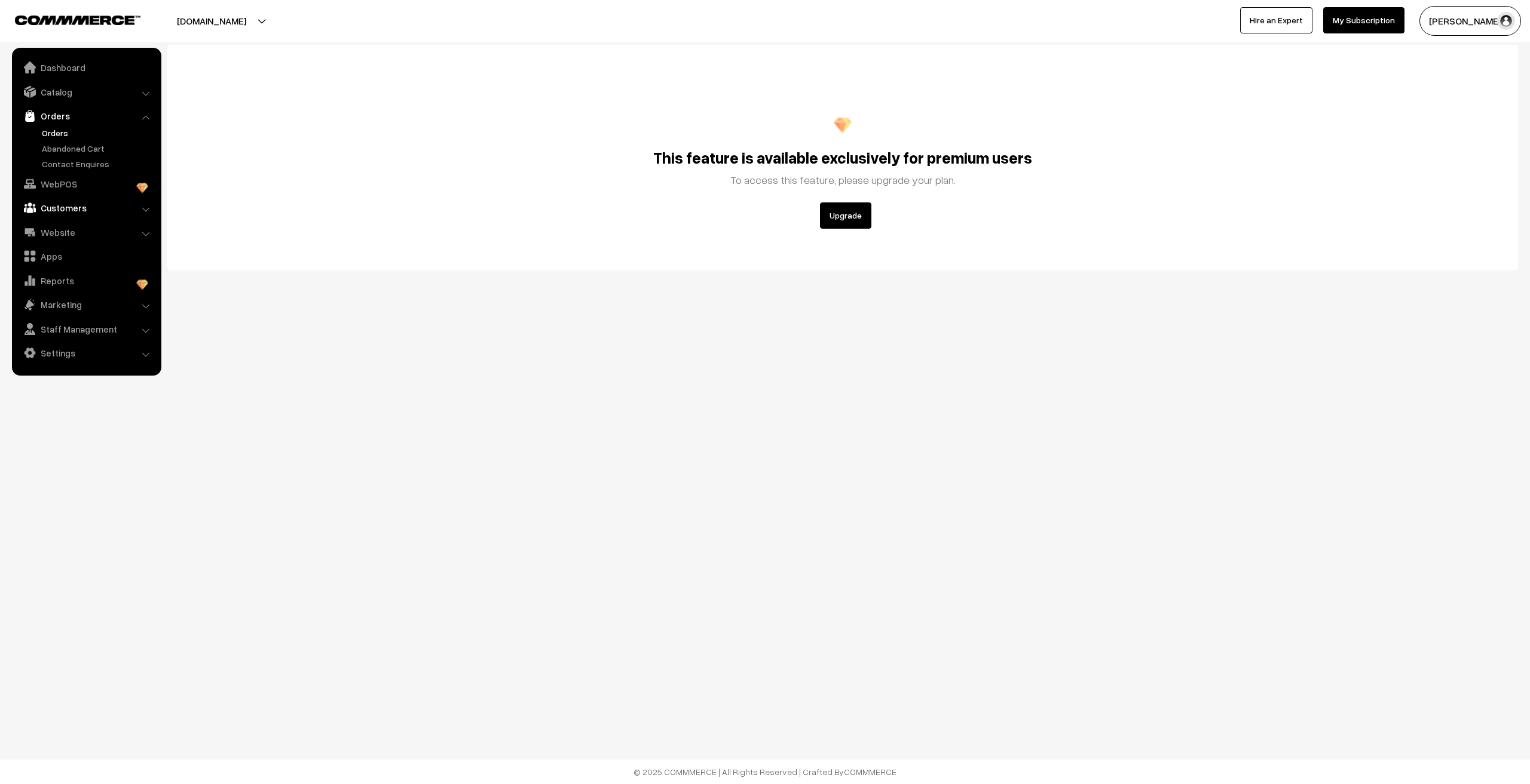
click at [63, 207] on link "Customers" at bounding box center [85, 208] width 142 height 21
click at [71, 167] on link "Customers" at bounding box center [85, 164] width 142 height 21
click at [62, 234] on link "Website" at bounding box center [85, 232] width 142 height 21
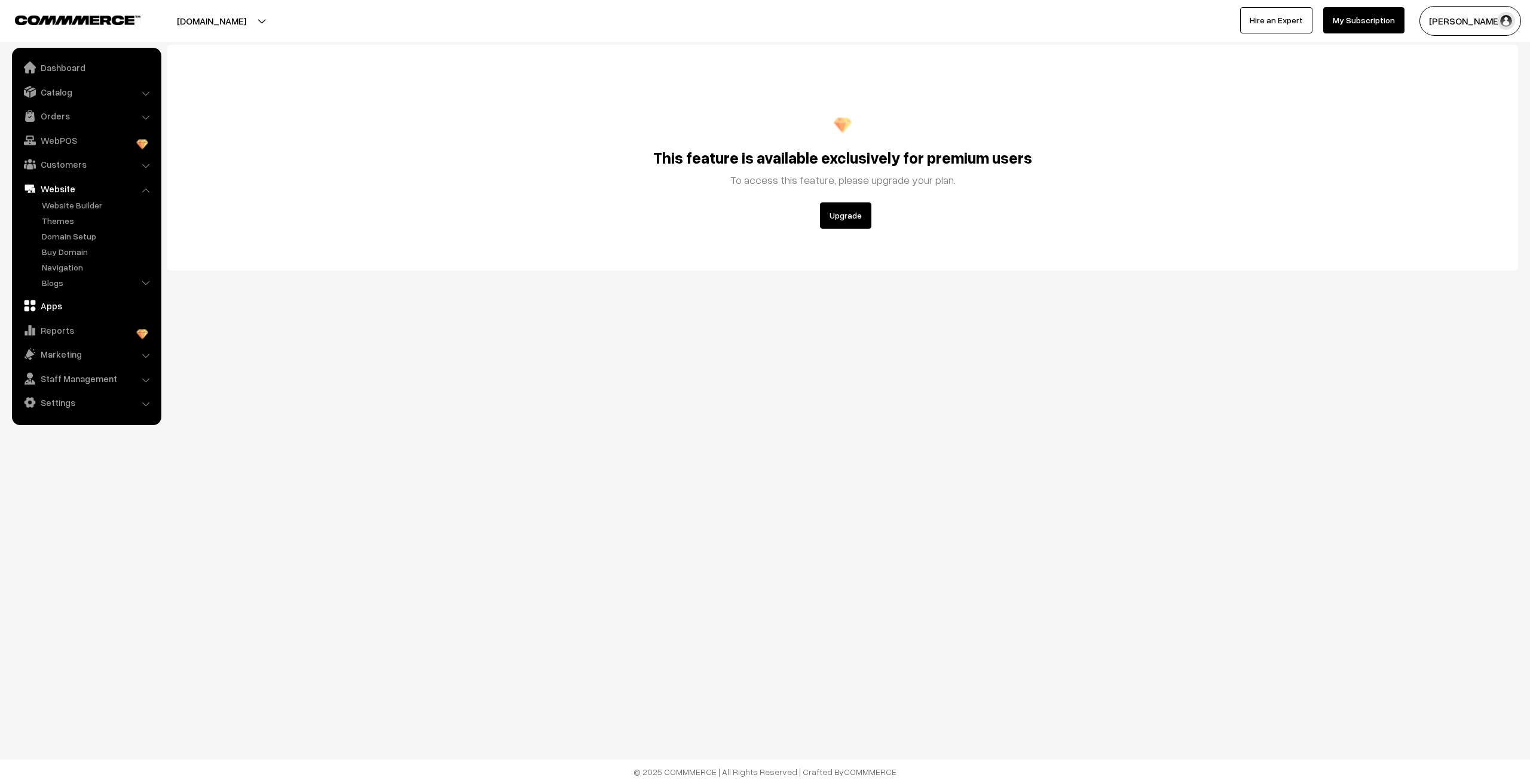
click at [67, 302] on link "Apps" at bounding box center [85, 306] width 142 height 21
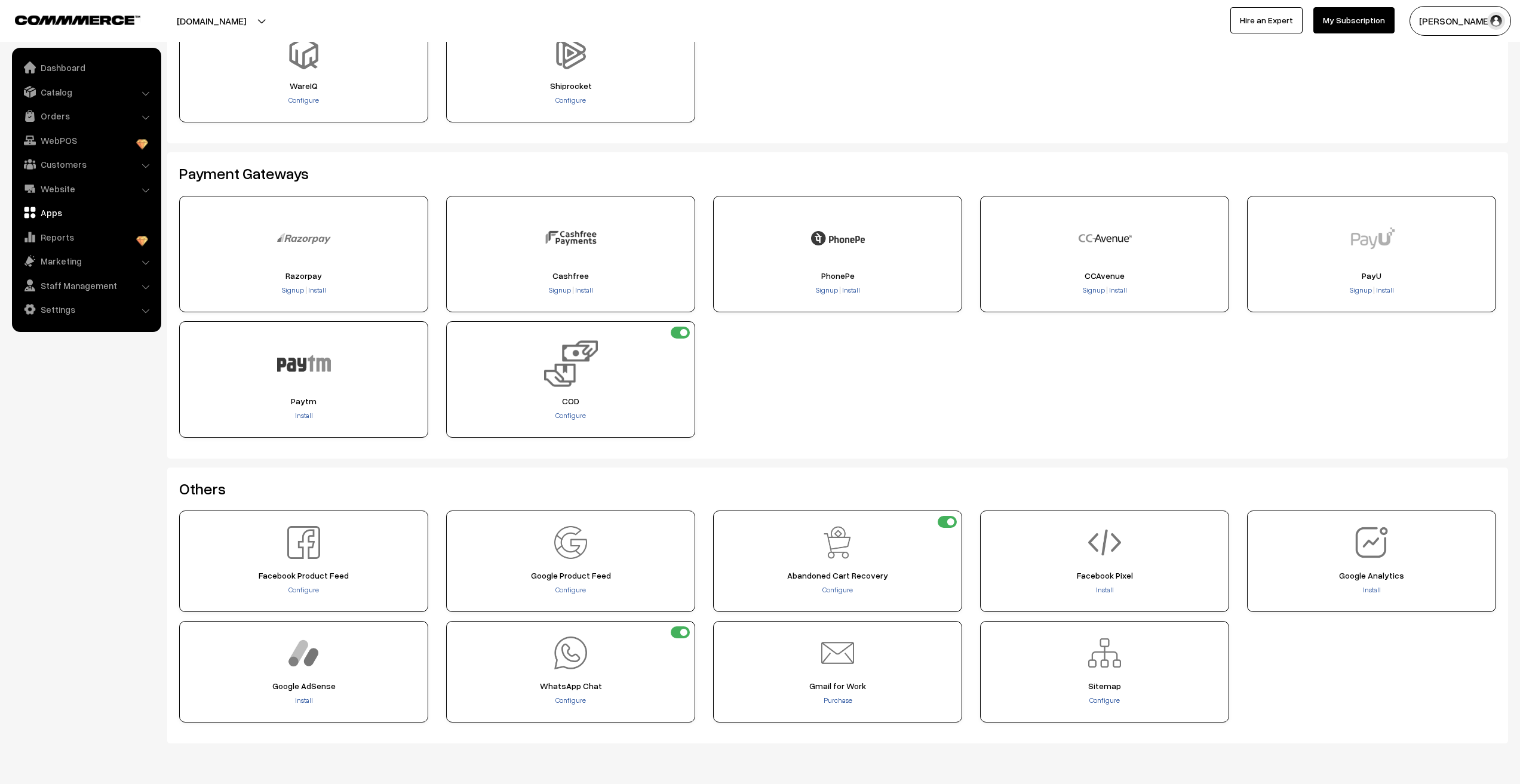
scroll to position [153, 0]
